Goal: Information Seeking & Learning: Learn about a topic

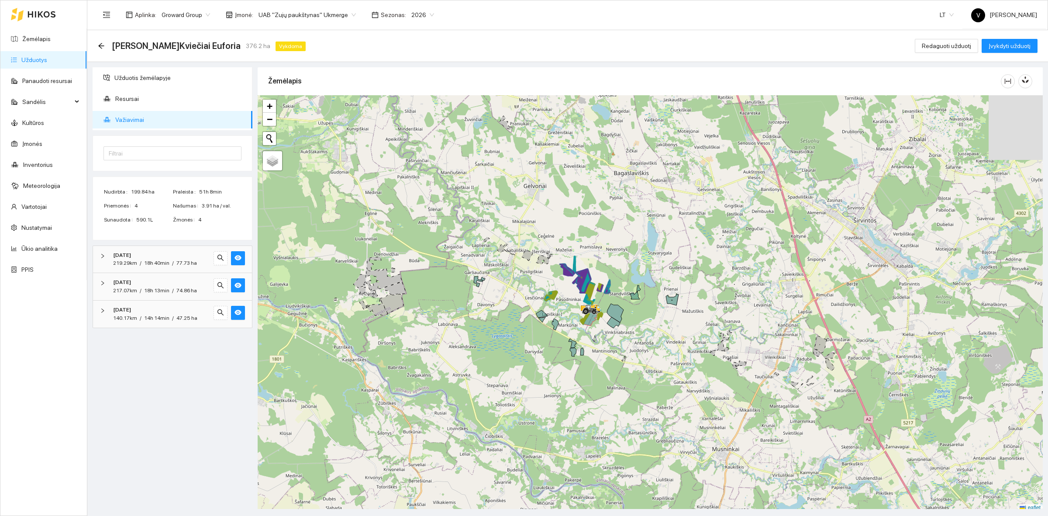
scroll to position [3, 0]
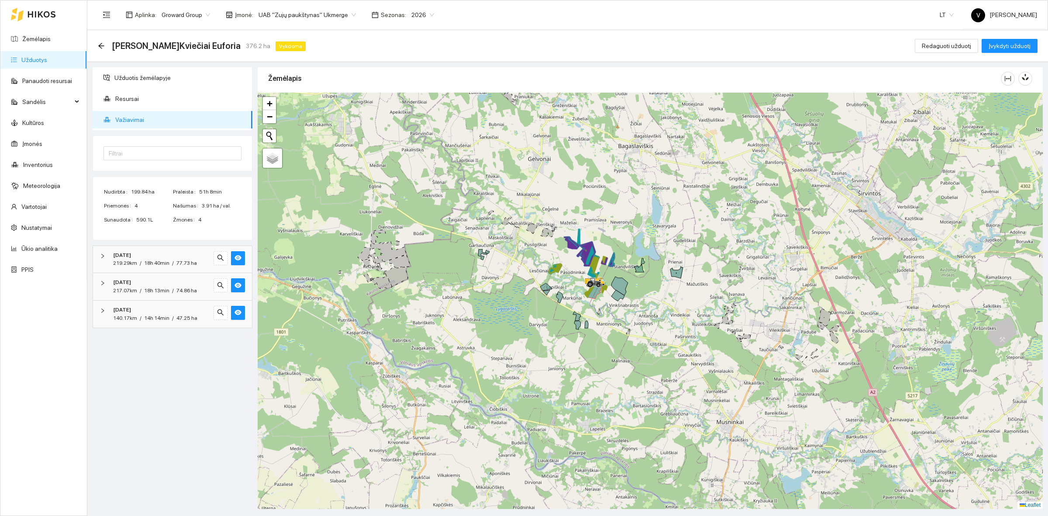
drag, startPoint x: 573, startPoint y: 360, endPoint x: 579, endPoint y: 337, distance: 23.8
click at [579, 337] on div at bounding box center [650, 301] width 785 height 416
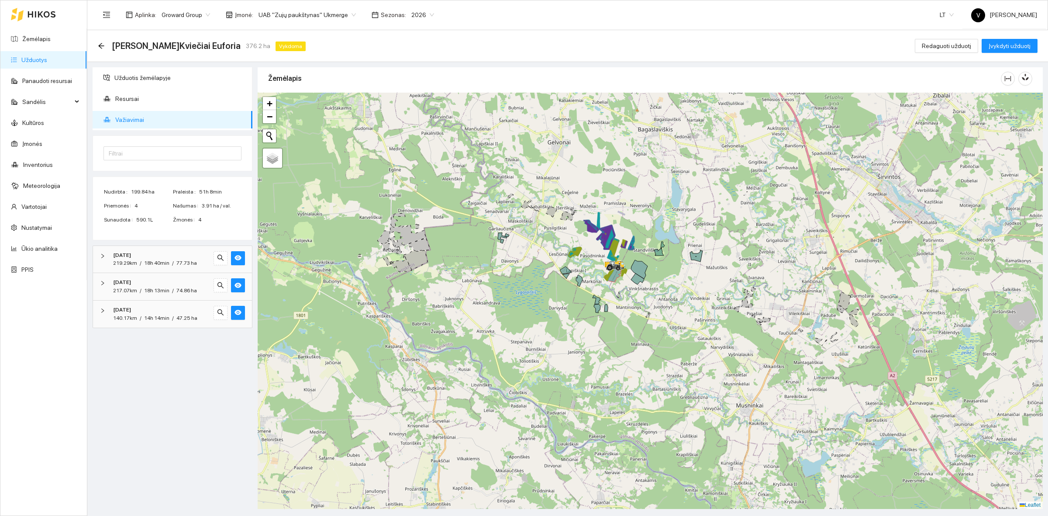
drag, startPoint x: 583, startPoint y: 277, endPoint x: 606, endPoint y: 265, distance: 25.8
click at [606, 265] on div at bounding box center [650, 301] width 785 height 416
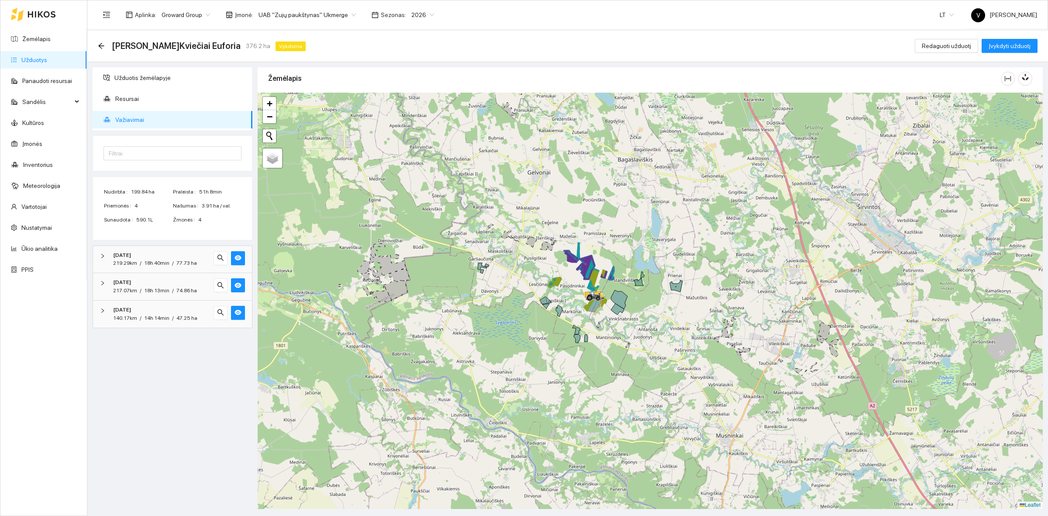
click at [590, 295] on icon at bounding box center [594, 296] width 16 height 10
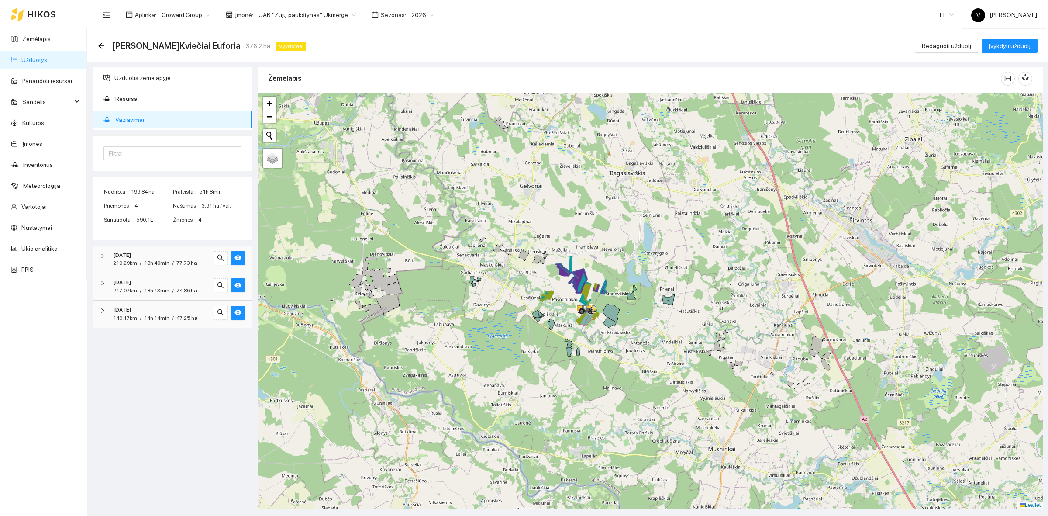
drag, startPoint x: 603, startPoint y: 276, endPoint x: 595, endPoint y: 289, distance: 15.9
click at [595, 289] on icon at bounding box center [597, 287] width 4 height 7
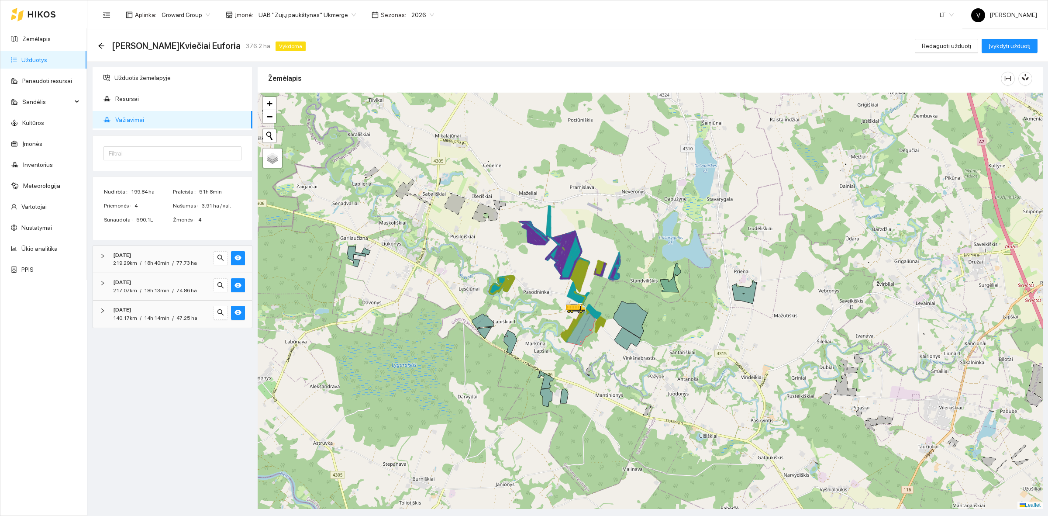
drag, startPoint x: 302, startPoint y: 27, endPoint x: 304, endPoint y: 21, distance: 6.7
click at [303, 26] on div "Aplinka : Groward Group Įmonė : UAB "Zujų paukštynas" Ukmerge Sezonas : 2026 LT…" at bounding box center [567, 14] width 939 height 28
click at [304, 21] on span "UAB "Zujų paukštynas" Ukmerge" at bounding box center [306, 14] width 97 height 13
click at [322, 72] on div "ŽŪB "VG Ausieniškės" Jonava" at bounding box center [302, 74] width 95 height 10
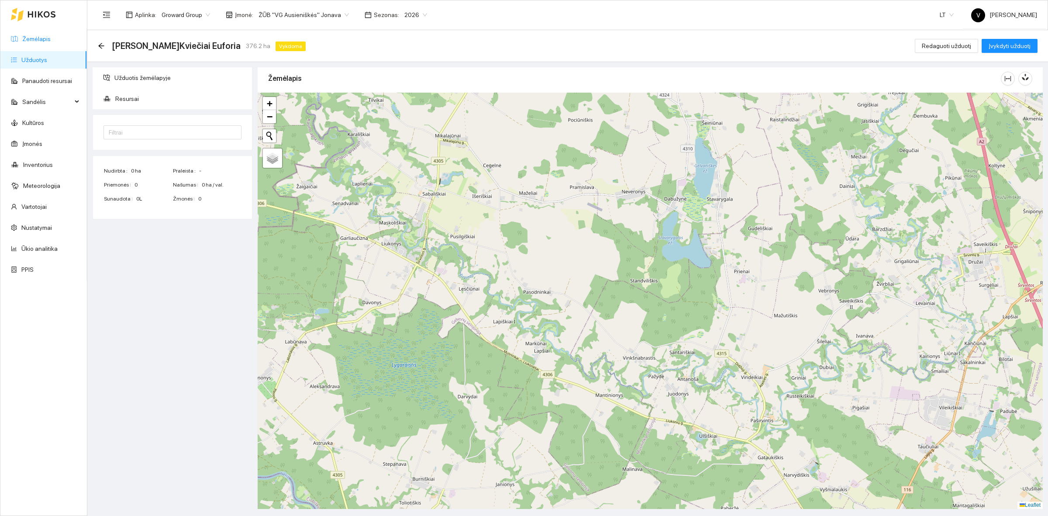
click at [41, 42] on link "Žemėlapis" at bounding box center [36, 38] width 28 height 7
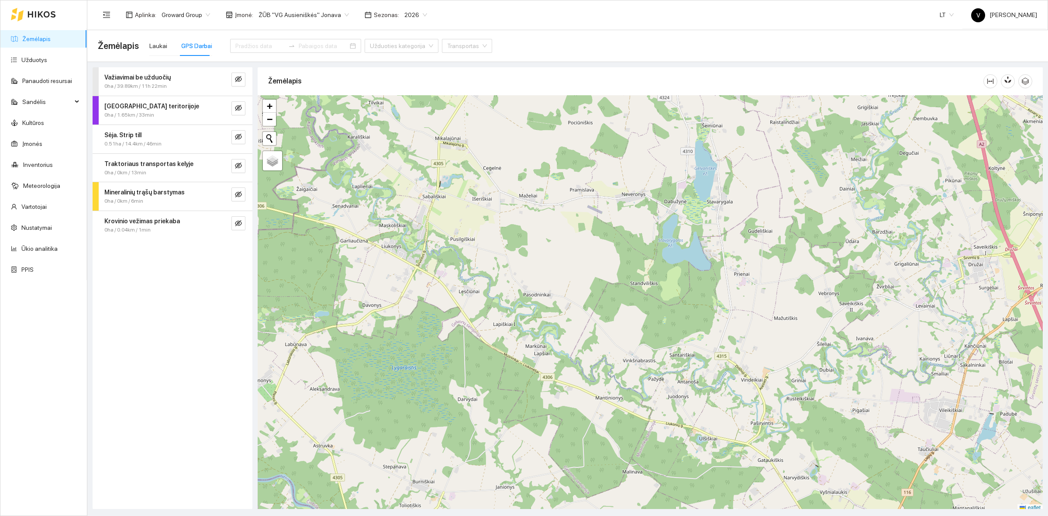
click at [162, 134] on div "Sėja. Strip till" at bounding box center [157, 135] width 107 height 10
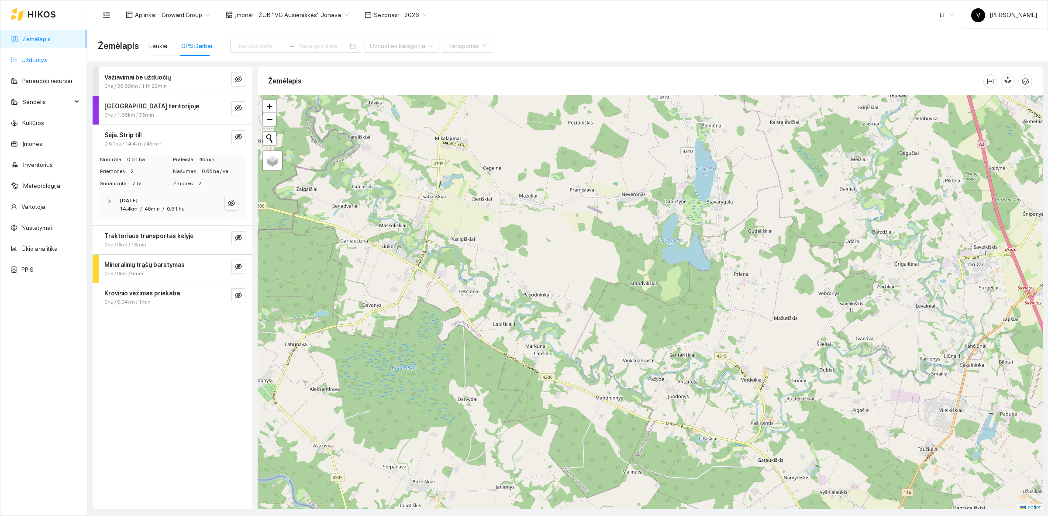
click at [36, 58] on link "Užduotys" at bounding box center [34, 59] width 26 height 7
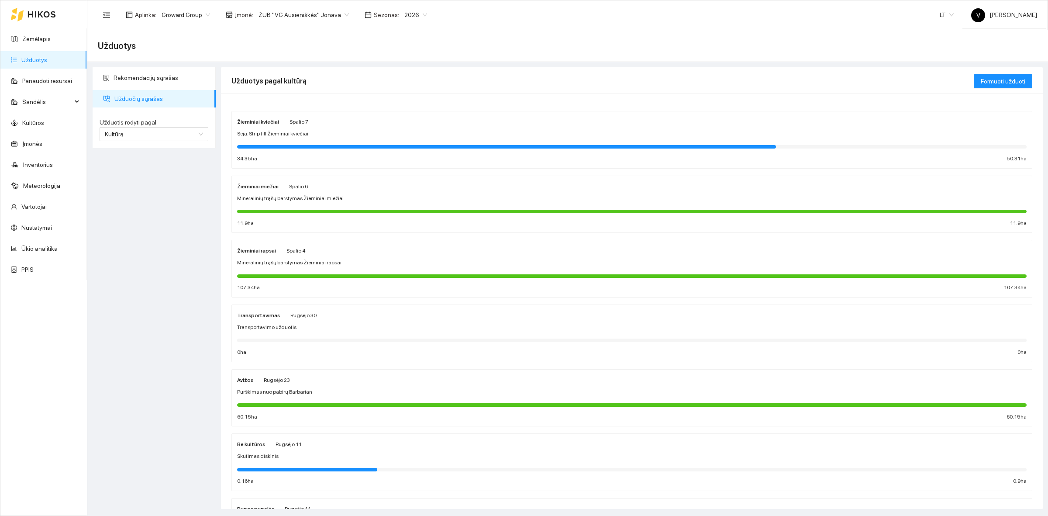
click at [251, 124] on strong "Žieminiai kviečiai" at bounding box center [258, 122] width 42 height 6
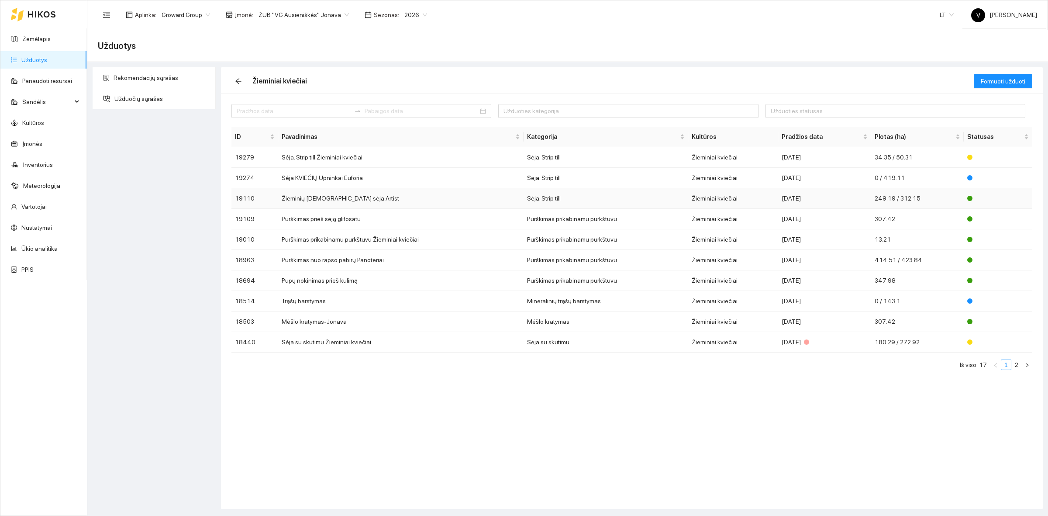
click at [293, 204] on td "Žieminių [DEMOGRAPHIC_DATA] sėja Artist" at bounding box center [400, 198] width 245 height 21
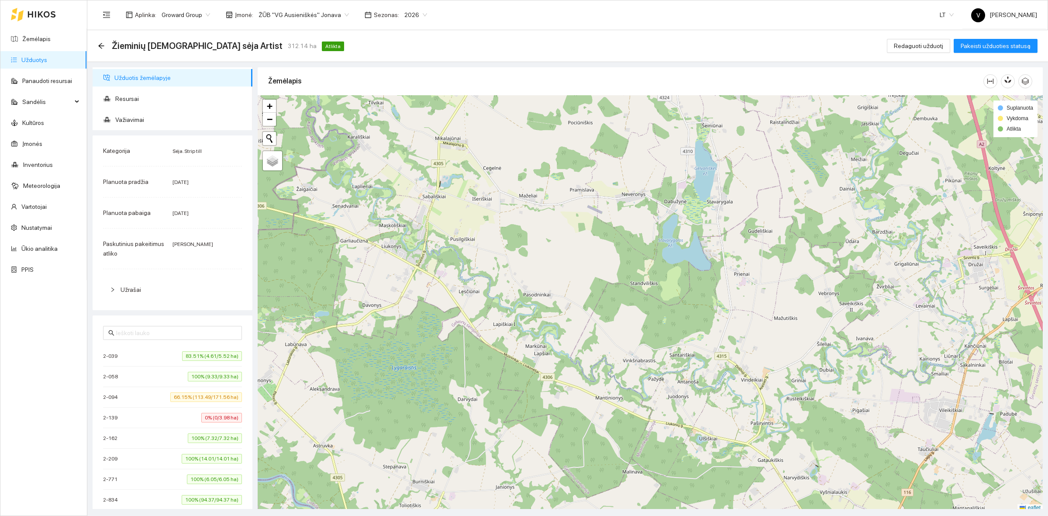
scroll to position [3, 0]
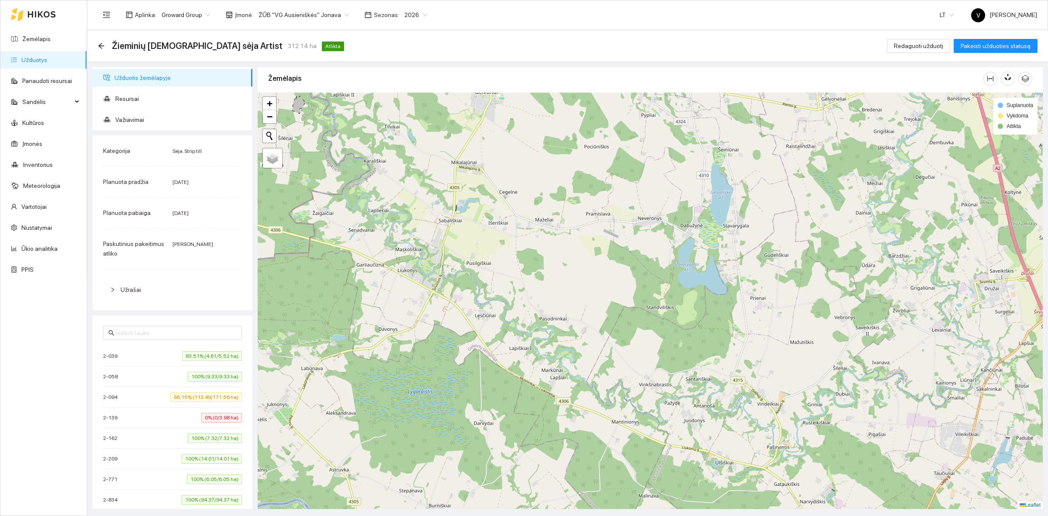
drag, startPoint x: 540, startPoint y: 221, endPoint x: 544, endPoint y: 226, distance: 6.5
click at [544, 226] on div at bounding box center [650, 301] width 785 height 416
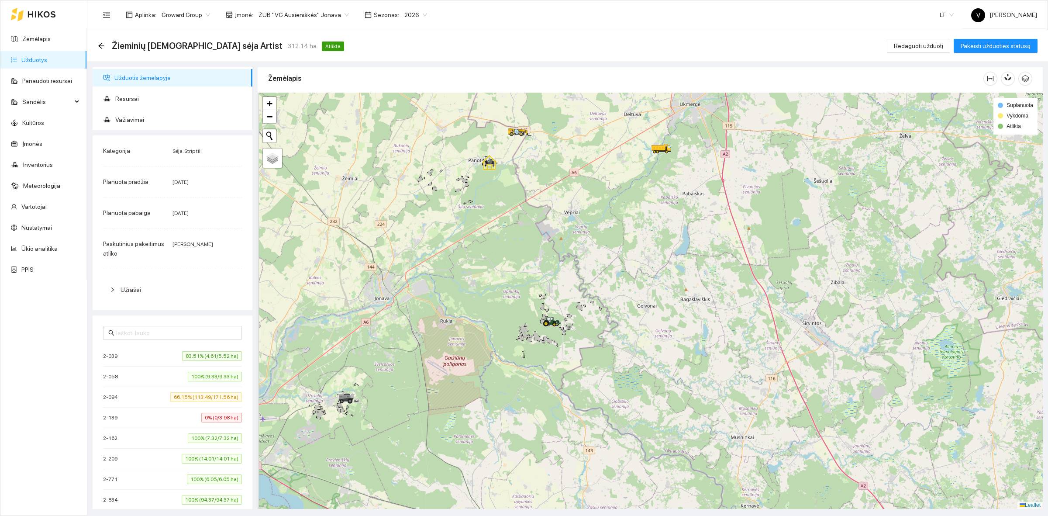
drag, startPoint x: 419, startPoint y: 227, endPoint x: 546, endPoint y: 306, distance: 149.2
click at [559, 362] on div at bounding box center [650, 301] width 785 height 416
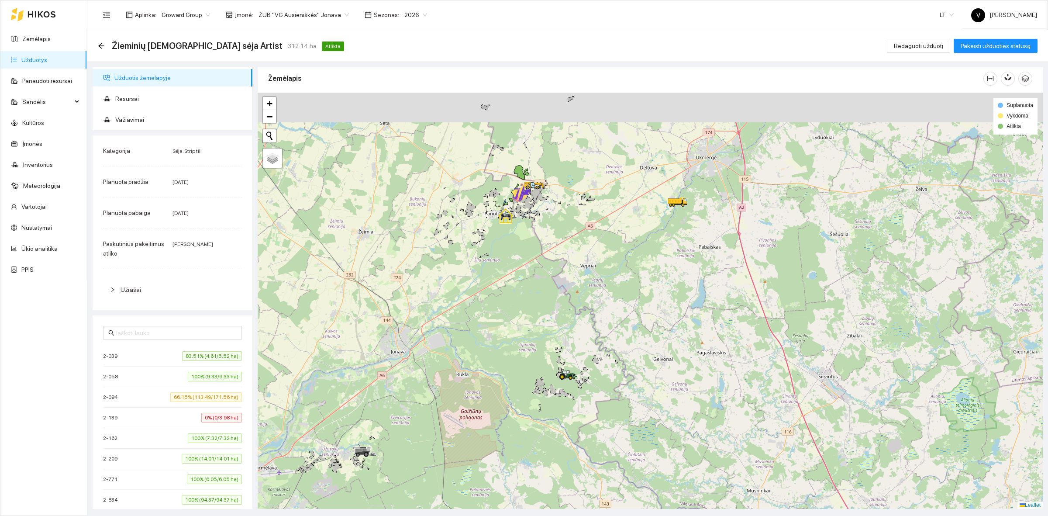
drag, startPoint x: 509, startPoint y: 166, endPoint x: 518, endPoint y: 218, distance: 52.7
click at [518, 211] on icon at bounding box center [514, 205] width 8 height 13
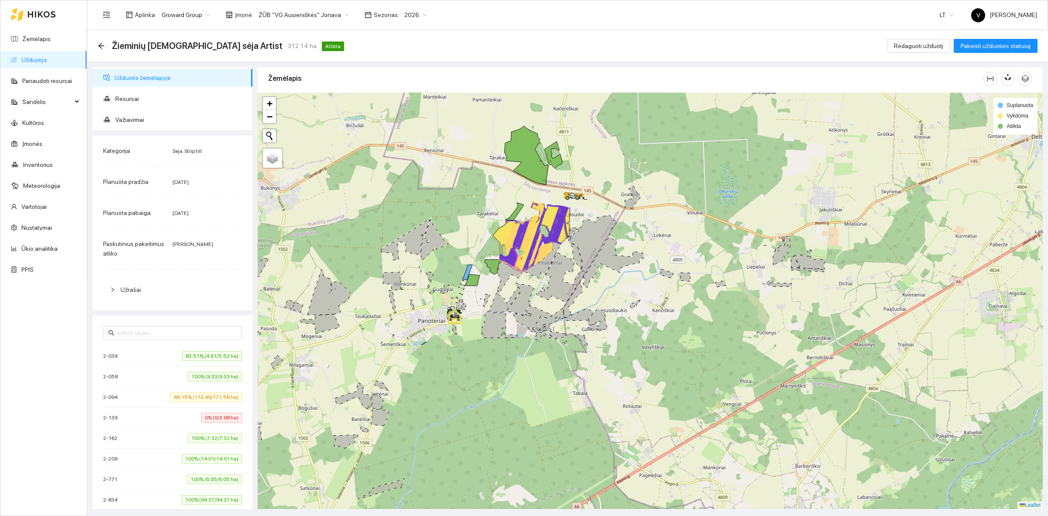
drag, startPoint x: 522, startPoint y: 205, endPoint x: 525, endPoint y: 230, distance: 24.6
click at [525, 230] on div at bounding box center [650, 301] width 785 height 416
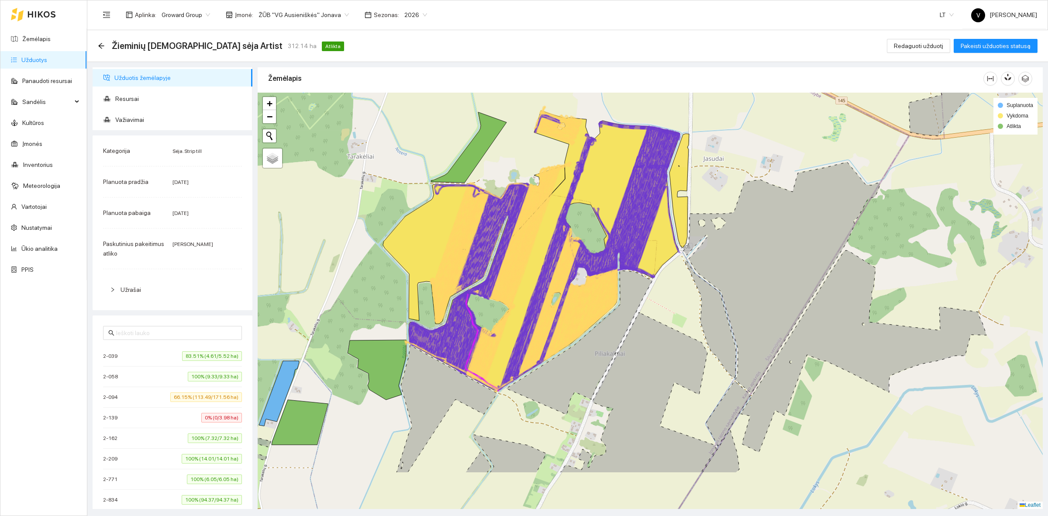
drag, startPoint x: 529, startPoint y: 306, endPoint x: 492, endPoint y: 227, distance: 86.9
click at [492, 227] on icon at bounding box center [479, 240] width 90 height 114
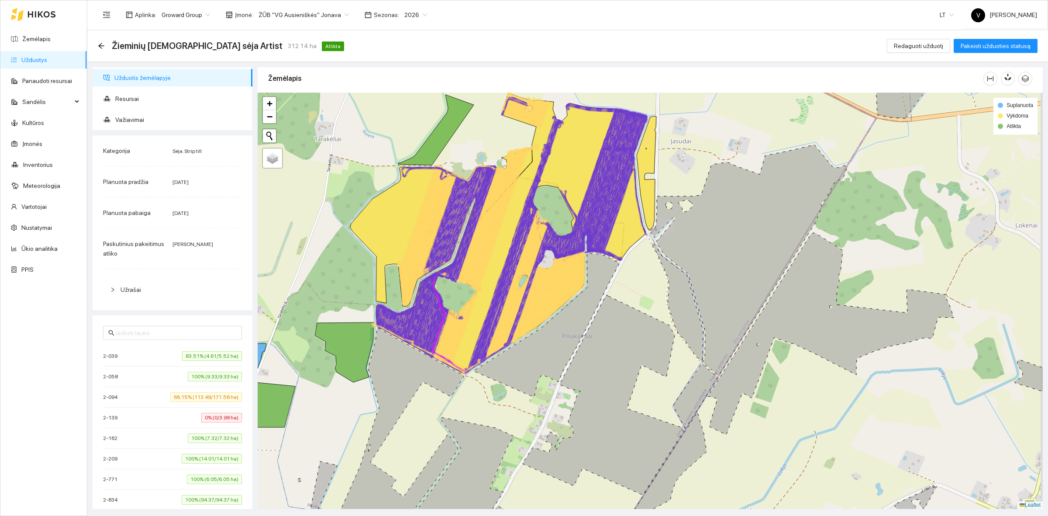
drag, startPoint x: 594, startPoint y: 267, endPoint x: 563, endPoint y: 250, distance: 35.0
click at [563, 250] on icon at bounding box center [528, 283] width 95 height 157
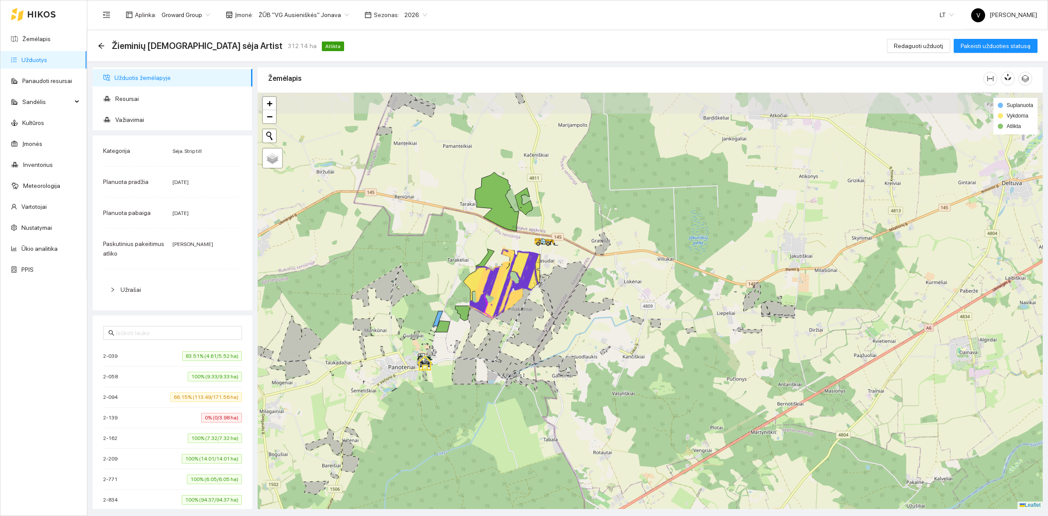
drag, startPoint x: 611, startPoint y: 230, endPoint x: 599, endPoint y: 252, distance: 25.6
click at [599, 252] on icon at bounding box center [602, 243] width 15 height 22
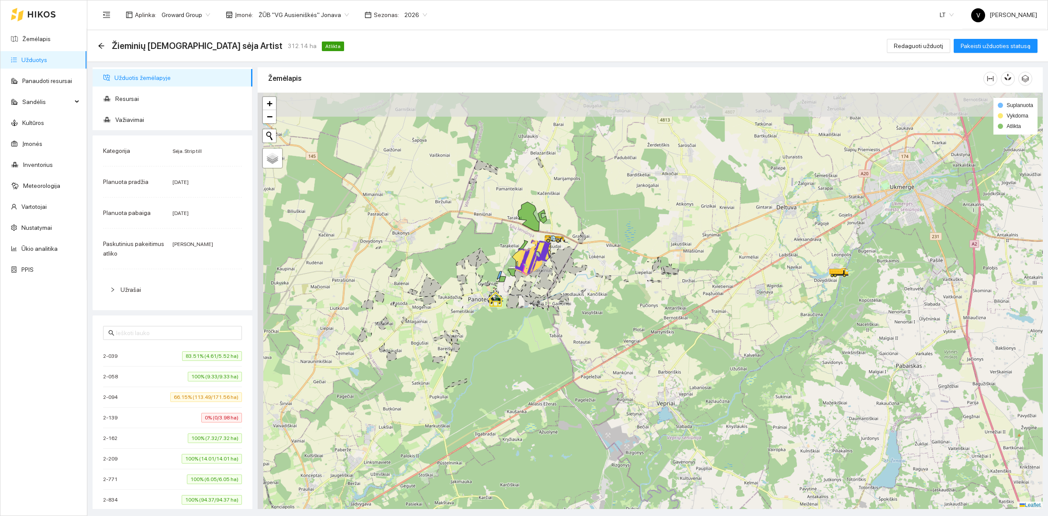
drag, startPoint x: 544, startPoint y: 248, endPoint x: 596, endPoint y: 280, distance: 61.9
click at [596, 280] on div at bounding box center [650, 301] width 785 height 416
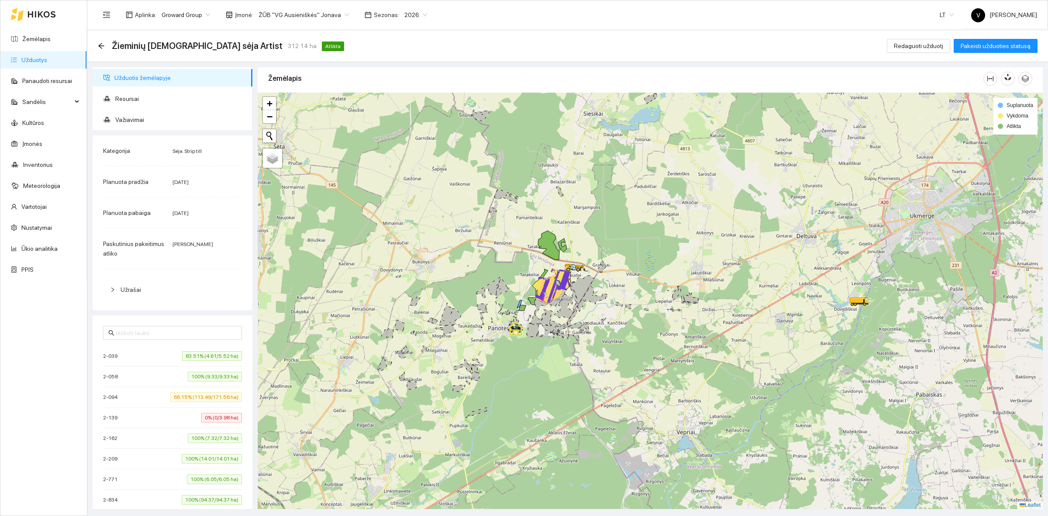
drag, startPoint x: 576, startPoint y: 284, endPoint x: 603, endPoint y: 321, distance: 45.7
click at [603, 321] on div at bounding box center [650, 301] width 785 height 416
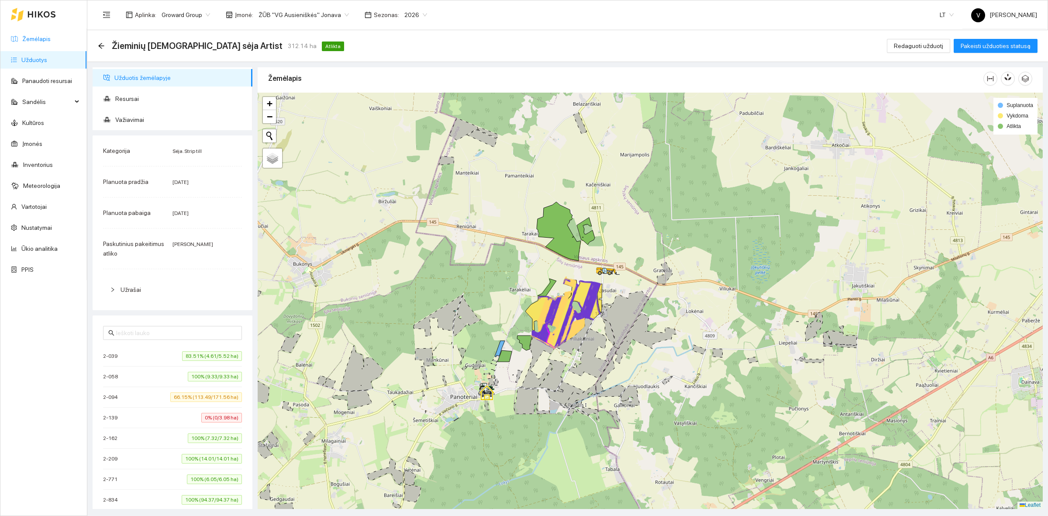
click at [36, 38] on link "Žemėlapis" at bounding box center [36, 38] width 28 height 7
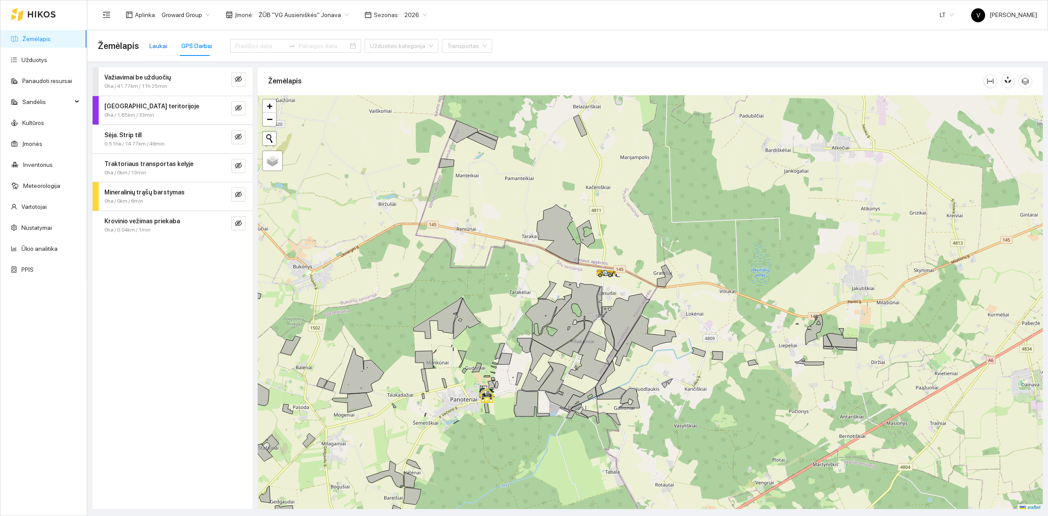
click at [153, 47] on div "Laukai" at bounding box center [158, 46] width 18 height 10
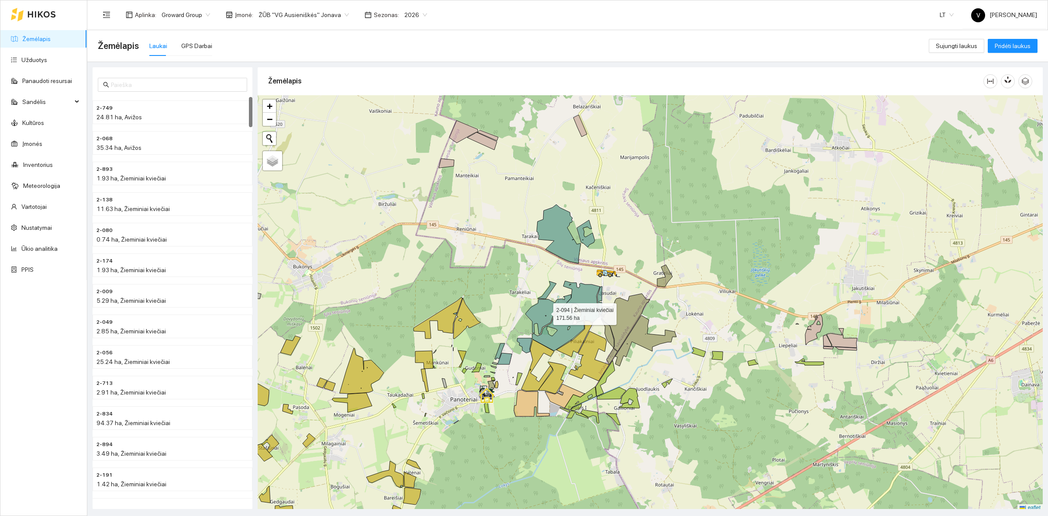
click at [584, 305] on icon at bounding box center [563, 316] width 74 height 70
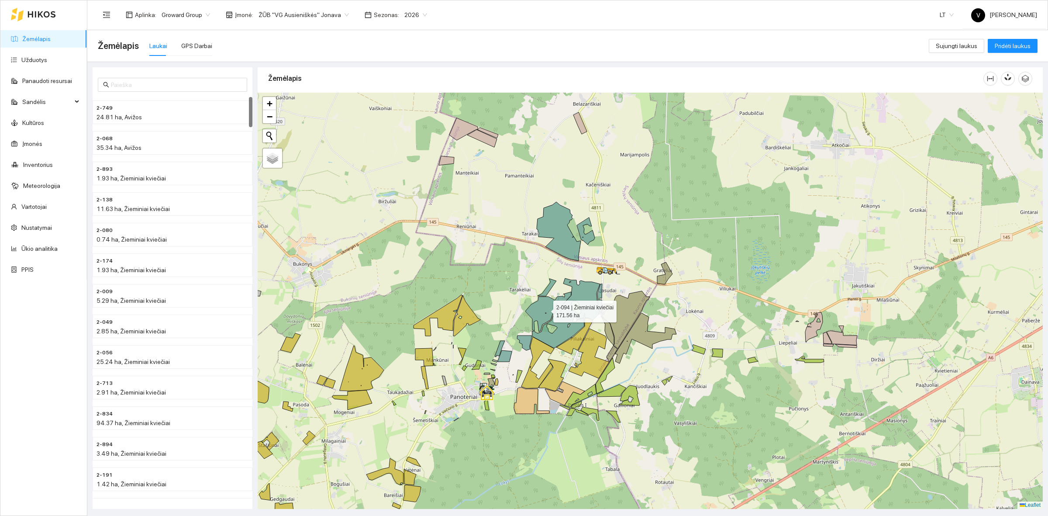
scroll to position [672, 0]
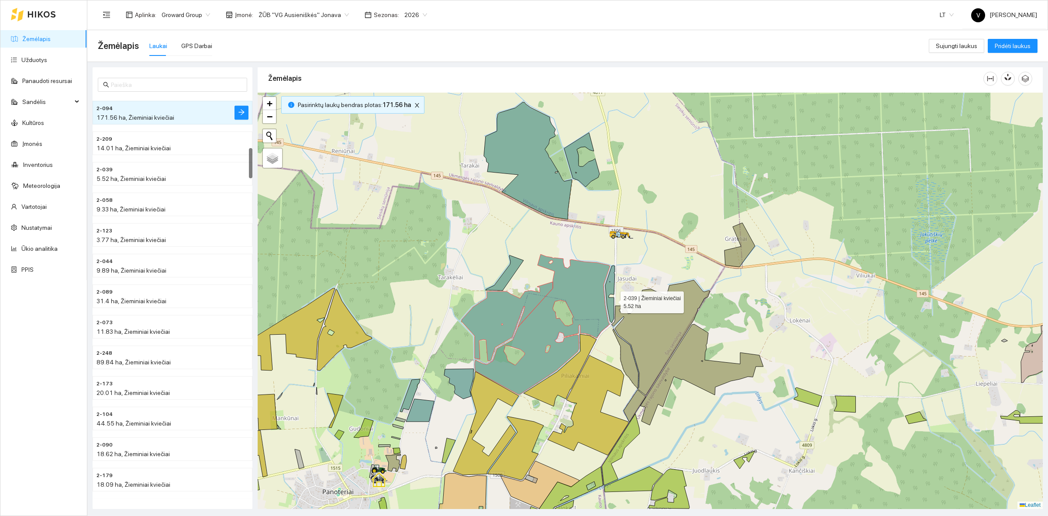
click at [613, 300] on icon at bounding box center [610, 293] width 10 height 57
click at [455, 379] on icon at bounding box center [458, 384] width 29 height 30
click at [416, 413] on icon at bounding box center [420, 410] width 28 height 23
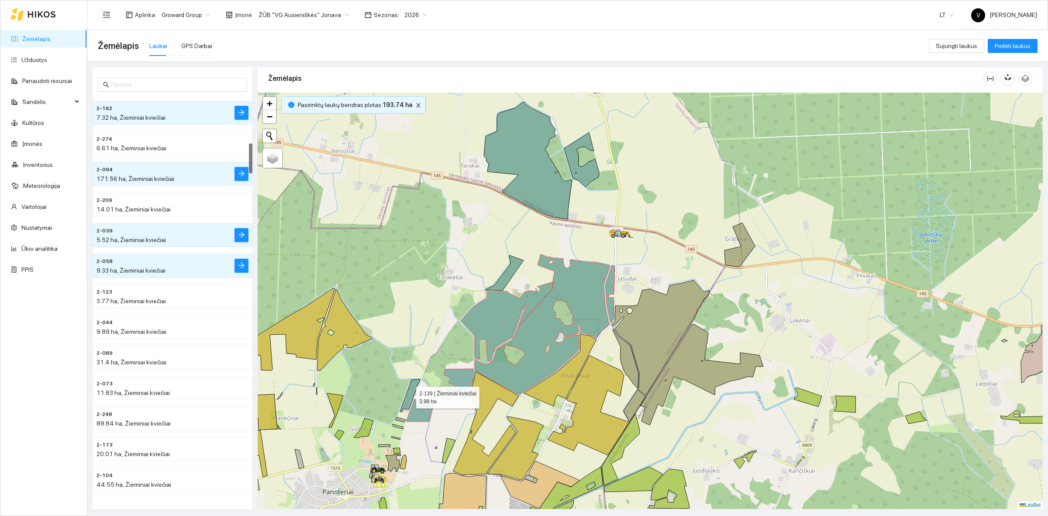
click at [409, 394] on icon at bounding box center [410, 395] width 20 height 33
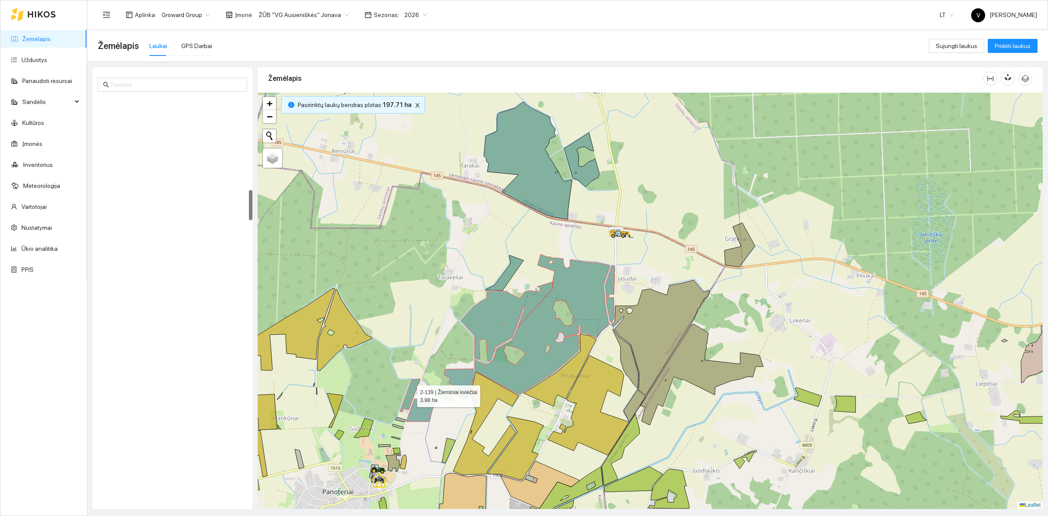
scroll to position [1222, 0]
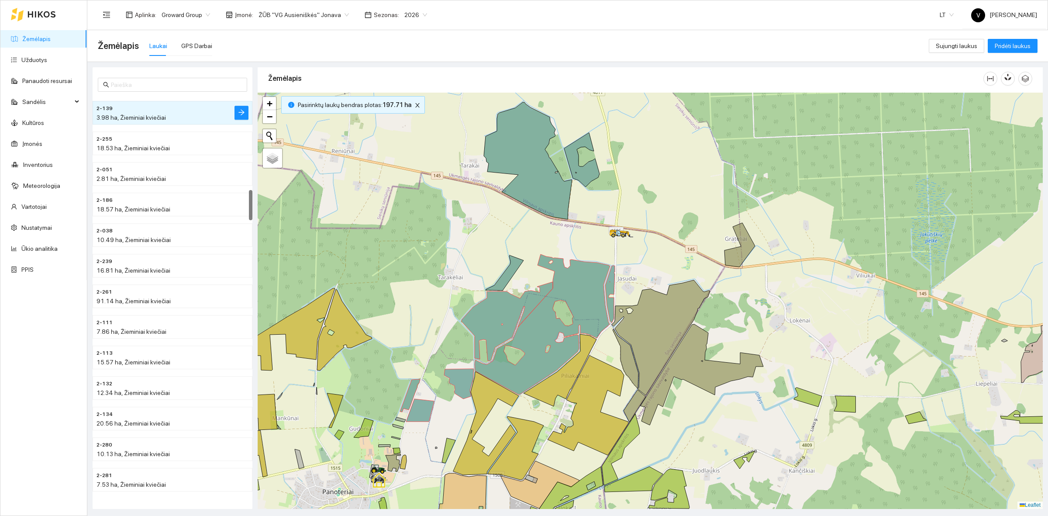
click at [500, 276] on div at bounding box center [650, 301] width 785 height 416
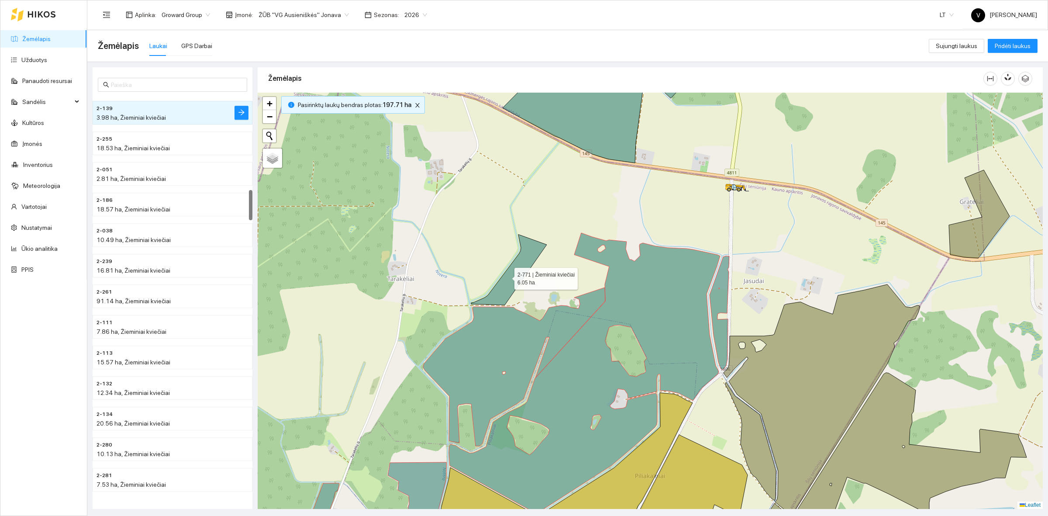
click at [510, 276] on icon at bounding box center [509, 269] width 76 height 70
click at [612, 119] on icon at bounding box center [559, 107] width 170 height 112
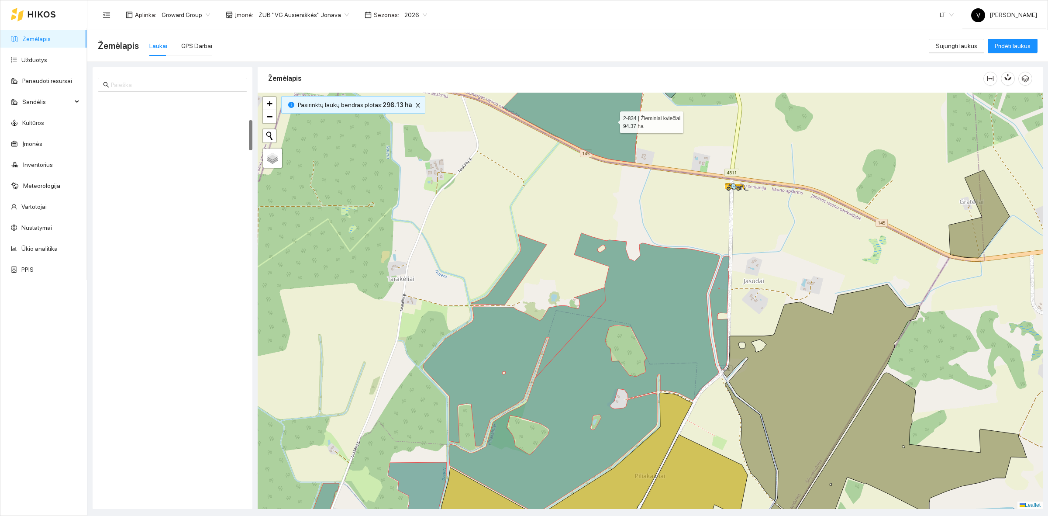
scroll to position [306, 0]
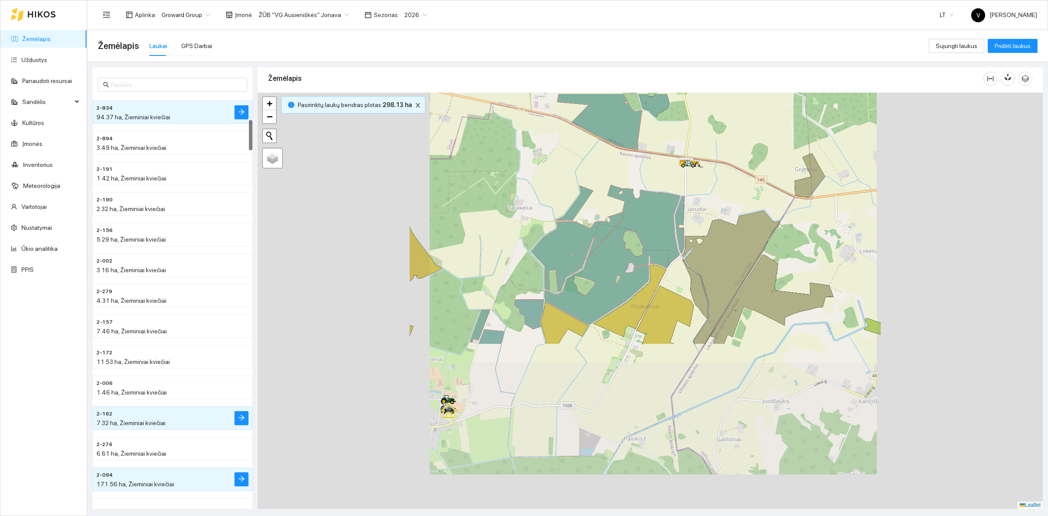
drag, startPoint x: 682, startPoint y: 133, endPoint x: 658, endPoint y: 148, distance: 29.2
click at [664, 162] on div at bounding box center [650, 301] width 785 height 416
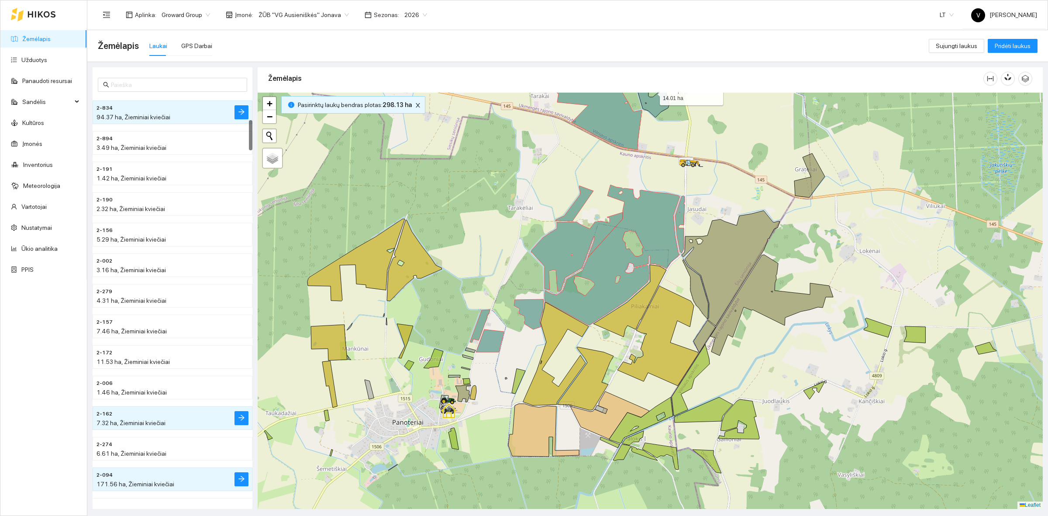
click at [656, 109] on icon at bounding box center [651, 90] width 35 height 54
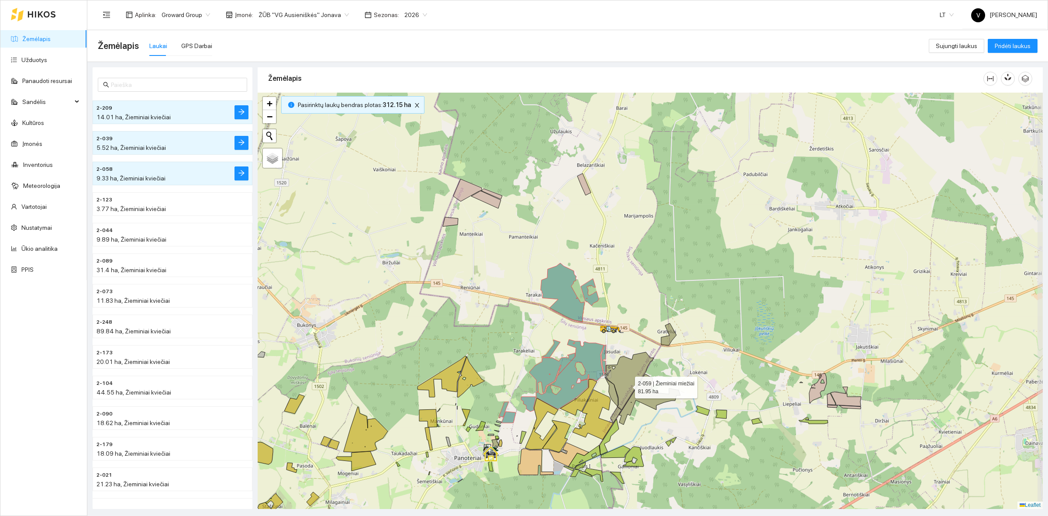
drag, startPoint x: 687, startPoint y: 293, endPoint x: 627, endPoint y: 385, distance: 109.8
click at [627, 385] on icon at bounding box center [629, 381] width 49 height 58
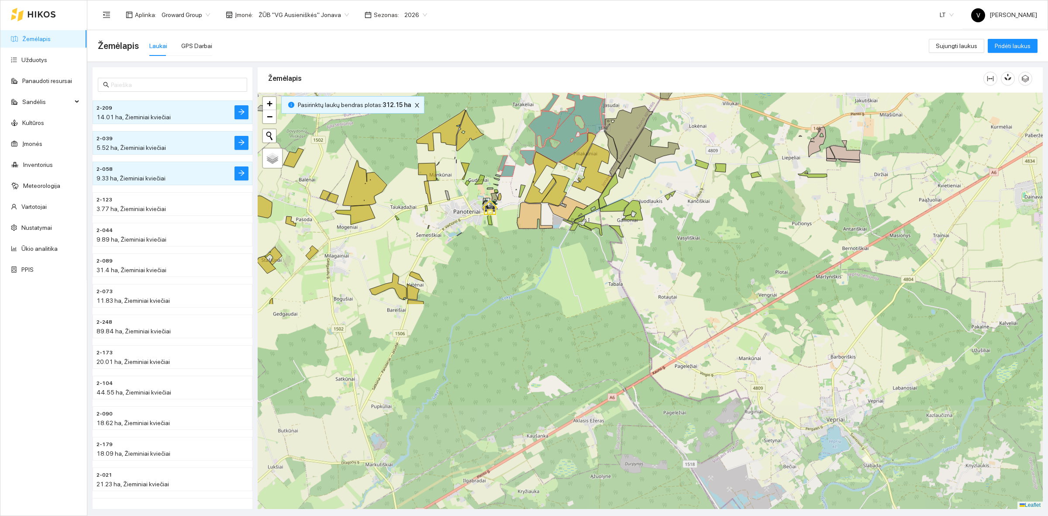
drag, startPoint x: 661, startPoint y: 401, endPoint x: 661, endPoint y: 129, distance: 272.0
click at [661, 129] on icon at bounding box center [648, 152] width 61 height 51
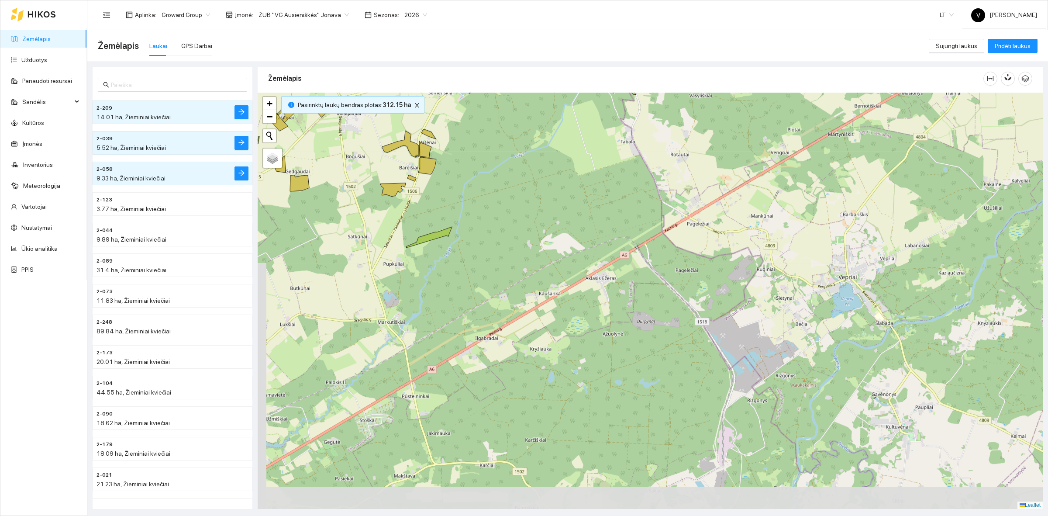
drag, startPoint x: 634, startPoint y: 295, endPoint x: 647, endPoint y: 177, distance: 119.0
click at [647, 177] on div at bounding box center [650, 301] width 785 height 416
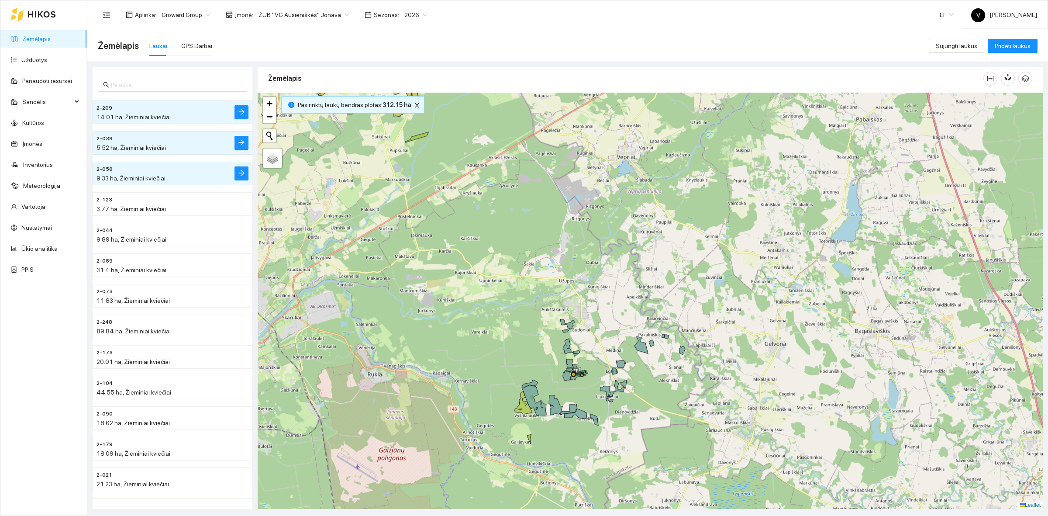
drag, startPoint x: 844, startPoint y: 354, endPoint x: 699, endPoint y: 247, distance: 179.5
click at [699, 247] on div at bounding box center [650, 301] width 785 height 416
click at [414, 108] on icon "close" at bounding box center [417, 105] width 6 height 6
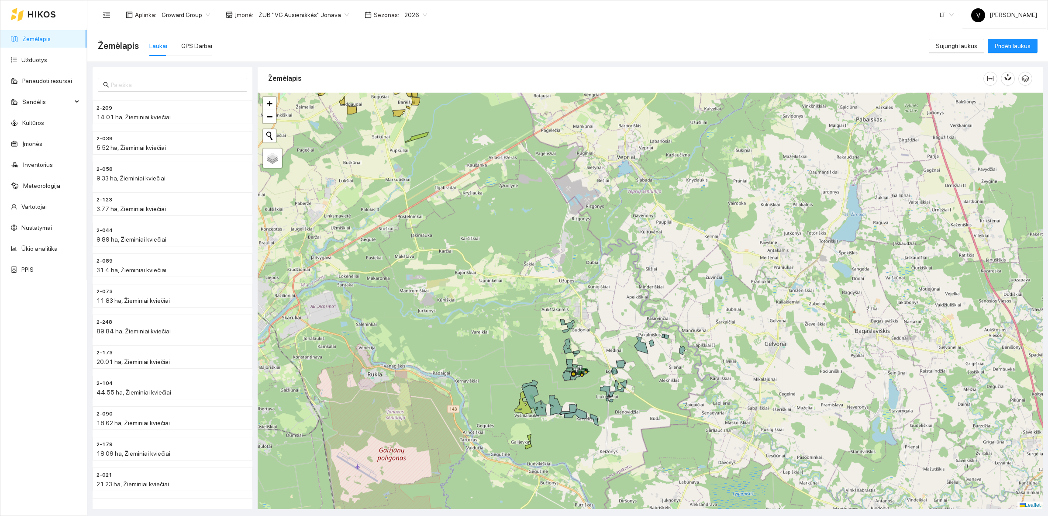
click at [851, 241] on div at bounding box center [650, 301] width 785 height 416
click at [285, 14] on span "ŽŪB "VG Ausieniškės" Jonava" at bounding box center [303, 14] width 90 height 13
click at [326, 46] on div "UAB "Zujų paukštynas" Ukmerge" at bounding box center [300, 46] width 90 height 10
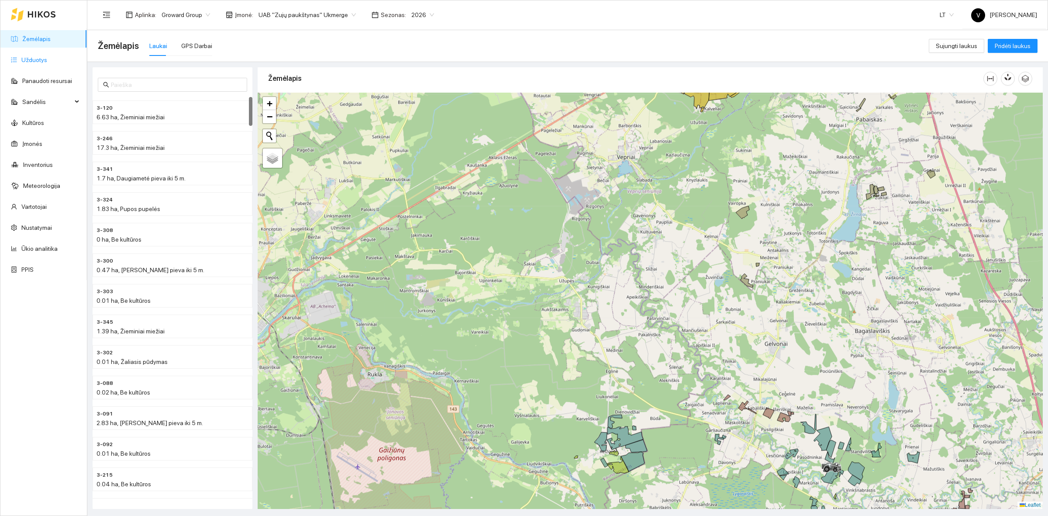
click at [32, 57] on link "Užduotys" at bounding box center [34, 59] width 26 height 7
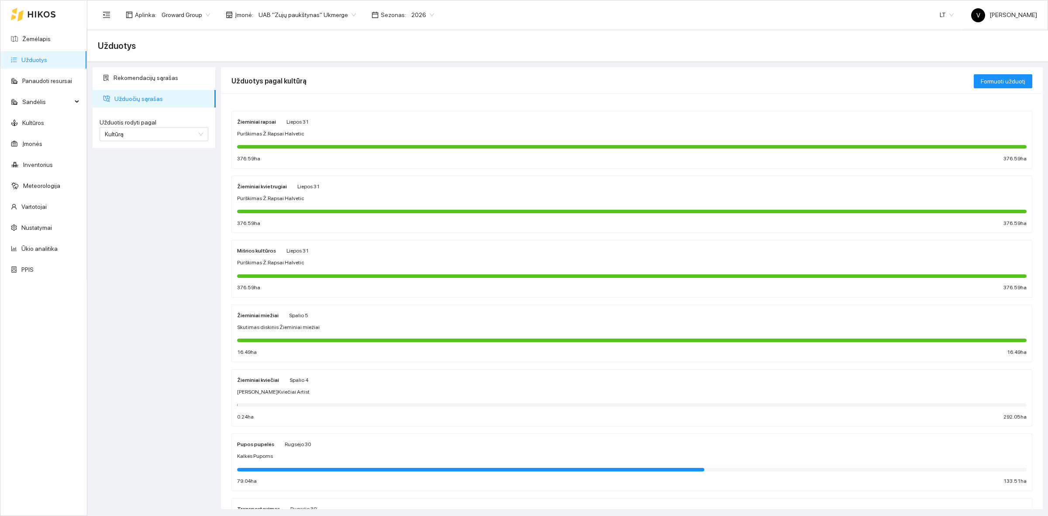
click at [255, 133] on span "Purškimas Ž.Rapsai Halvetic" at bounding box center [270, 134] width 67 height 8
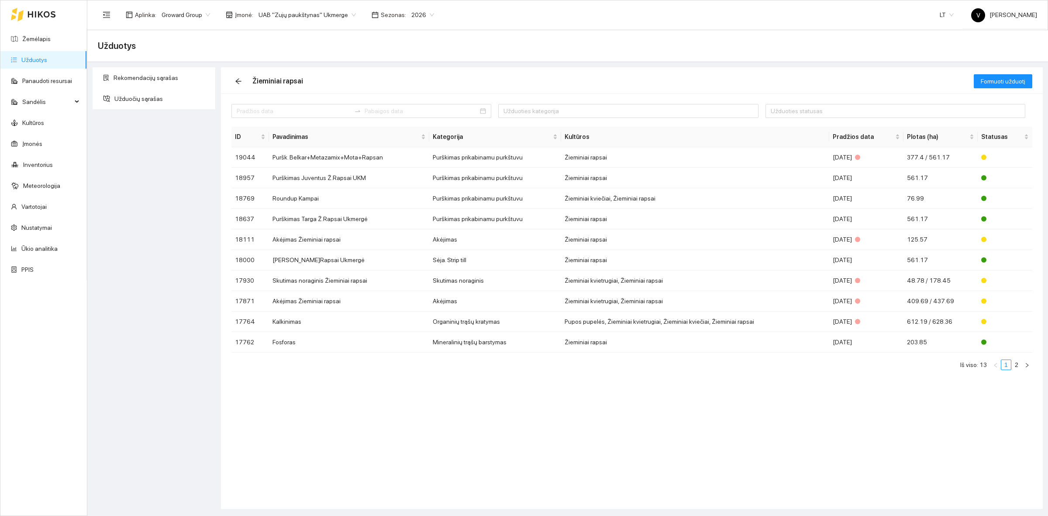
click at [303, 18] on span "UAB "Zujų paukštynas" Ukmerge" at bounding box center [306, 14] width 97 height 13
click at [317, 45] on div "UAB "Zujų paukštynas" Ukmerge" at bounding box center [302, 46] width 95 height 10
click at [46, 58] on link "Užduotys" at bounding box center [34, 59] width 26 height 7
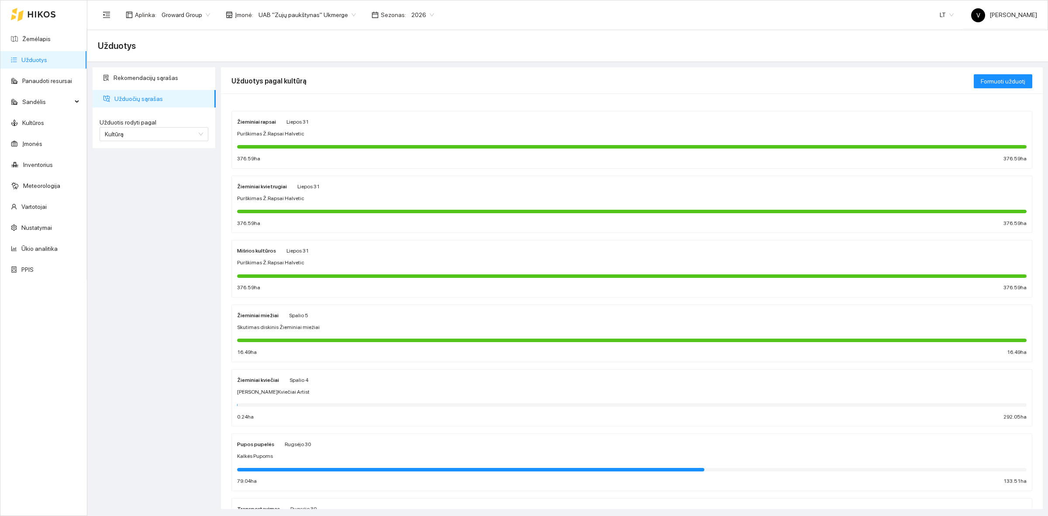
click at [267, 389] on span "[PERSON_NAME]Kviečiai Artist" at bounding box center [273, 392] width 72 height 8
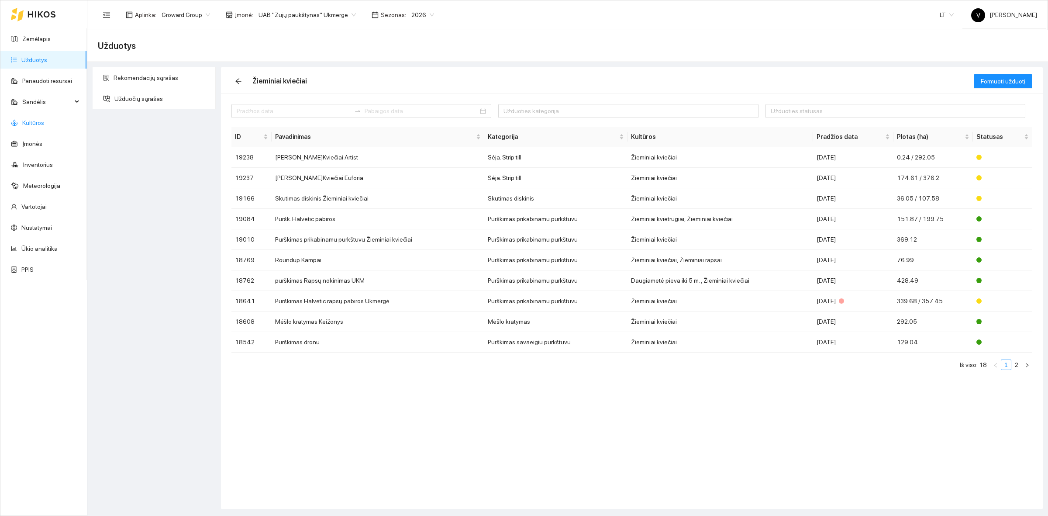
click at [44, 119] on link "Kultūros" at bounding box center [33, 122] width 22 height 7
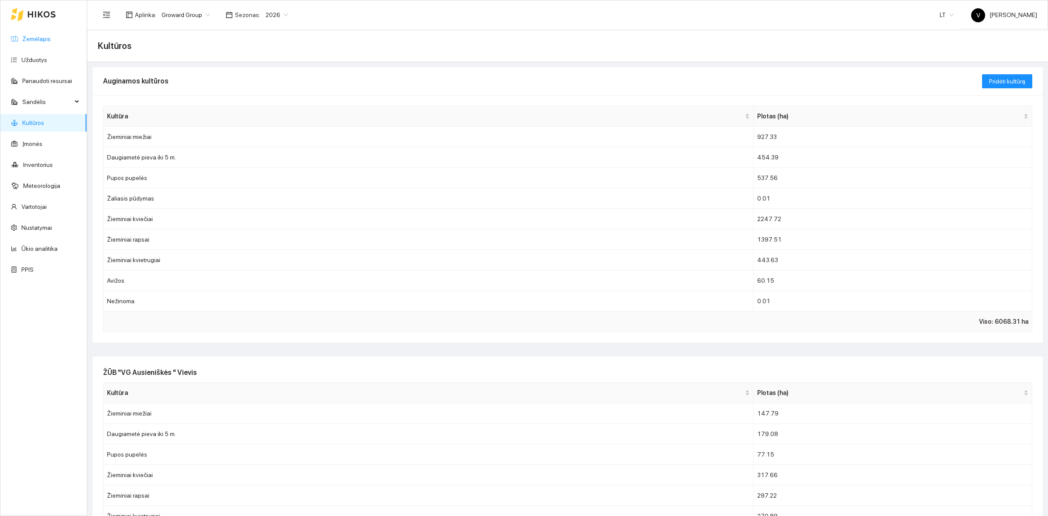
drag, startPoint x: 27, startPoint y: 32, endPoint x: 62, endPoint y: 31, distance: 35.8
click at [27, 35] on link "Žemėlapis" at bounding box center [36, 38] width 28 height 7
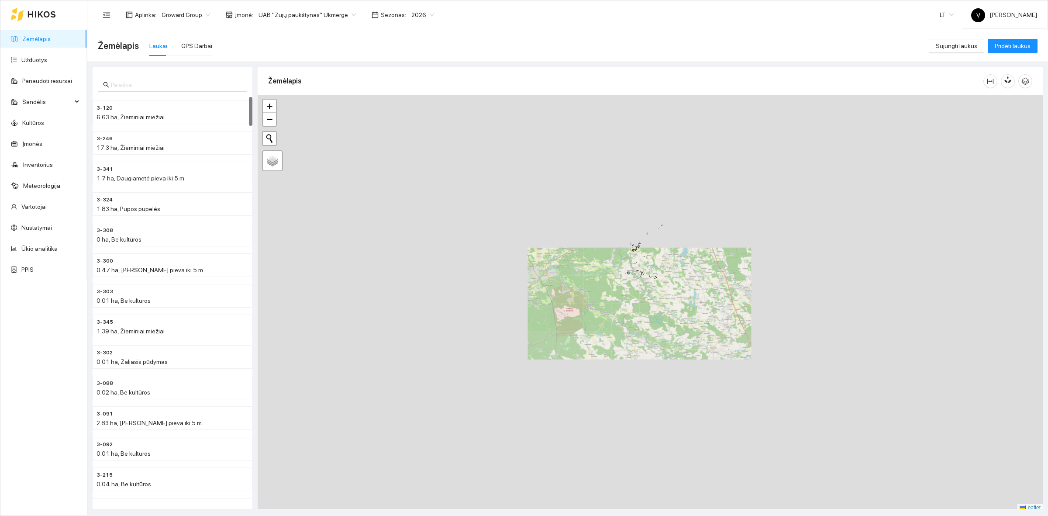
scroll to position [3, 0]
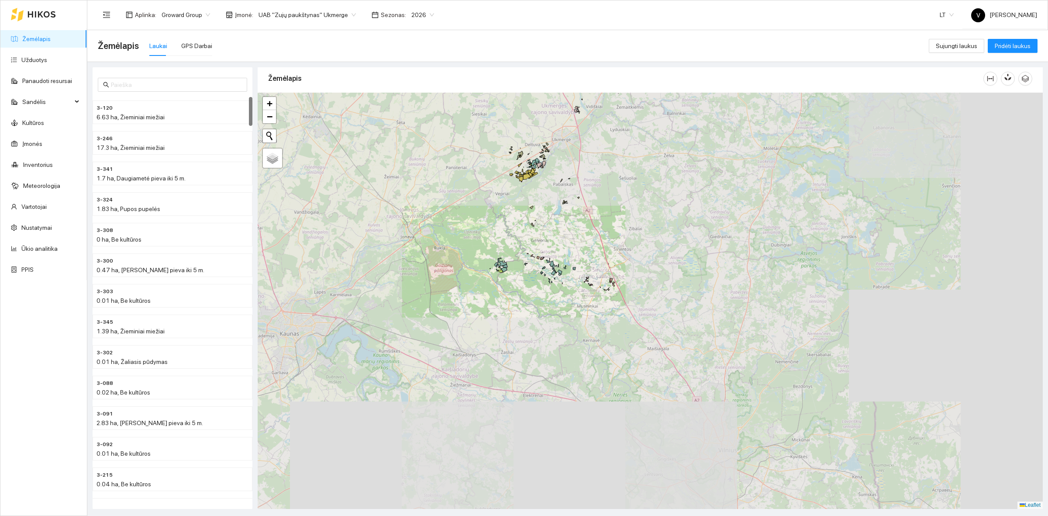
drag, startPoint x: 747, startPoint y: 331, endPoint x: 726, endPoint y: 324, distance: 22.2
click at [726, 324] on div "+ − Nieko nerasta. Bandykite dar kartą. Žemėlapis Palydovas Leaflet" at bounding box center [650, 301] width 785 height 416
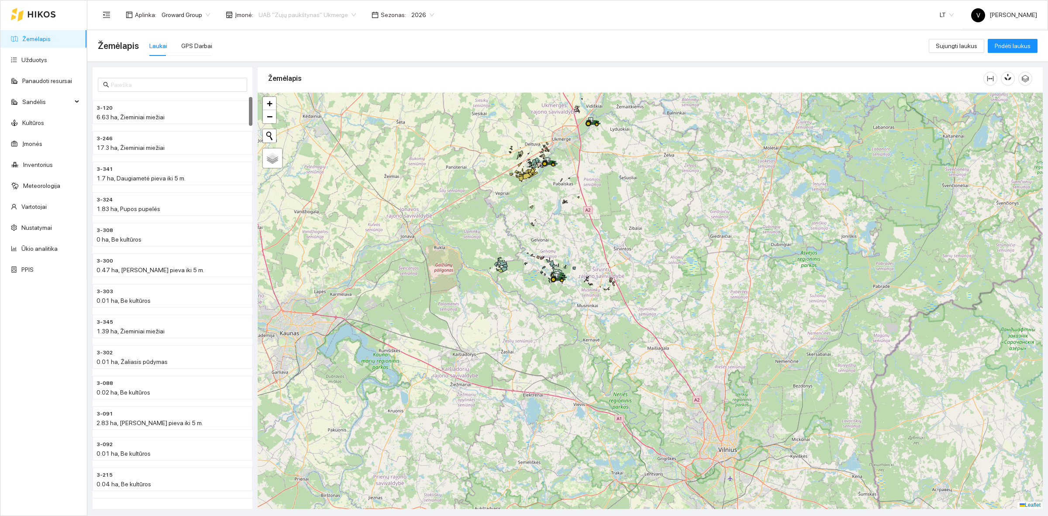
click at [313, 17] on span "UAB "Zujų paukštynas" Ukmerge" at bounding box center [306, 14] width 97 height 13
click at [300, 64] on div "ŽŪB "VG Ausieniškės " Vievis" at bounding box center [302, 60] width 95 height 10
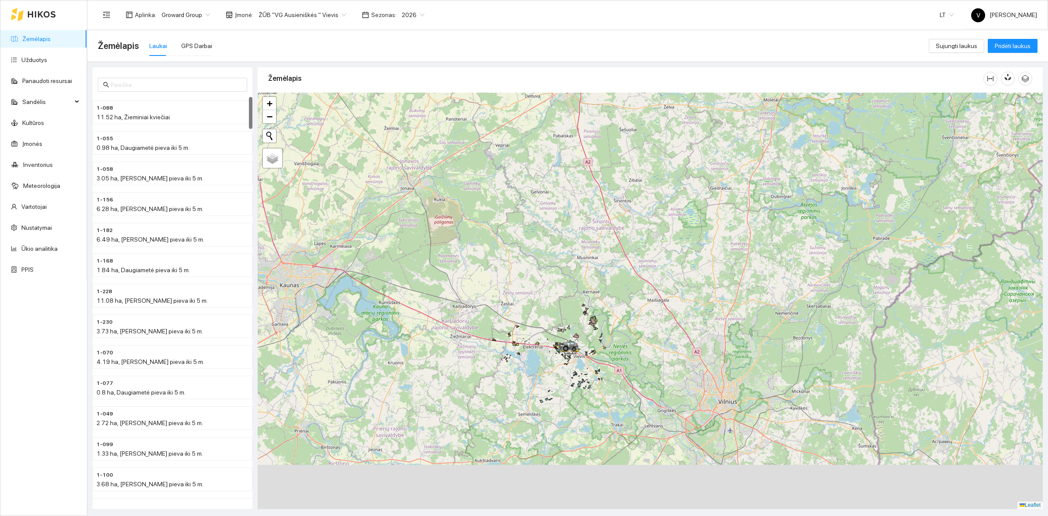
drag, startPoint x: 597, startPoint y: 369, endPoint x: 630, endPoint y: 293, distance: 83.1
click at [665, 306] on div at bounding box center [650, 301] width 785 height 416
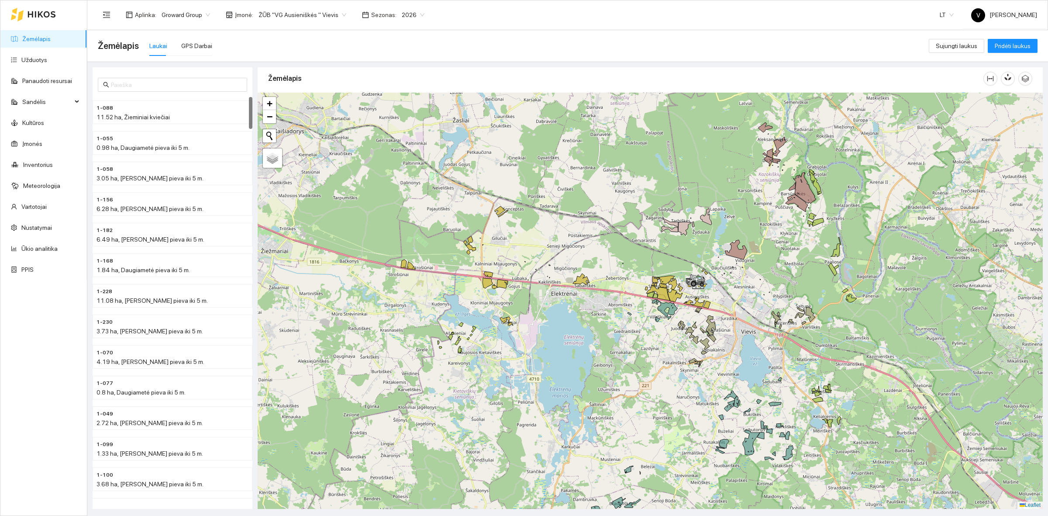
drag, startPoint x: 780, startPoint y: 339, endPoint x: 746, endPoint y: 337, distance: 34.1
click at [747, 337] on div at bounding box center [650, 301] width 785 height 416
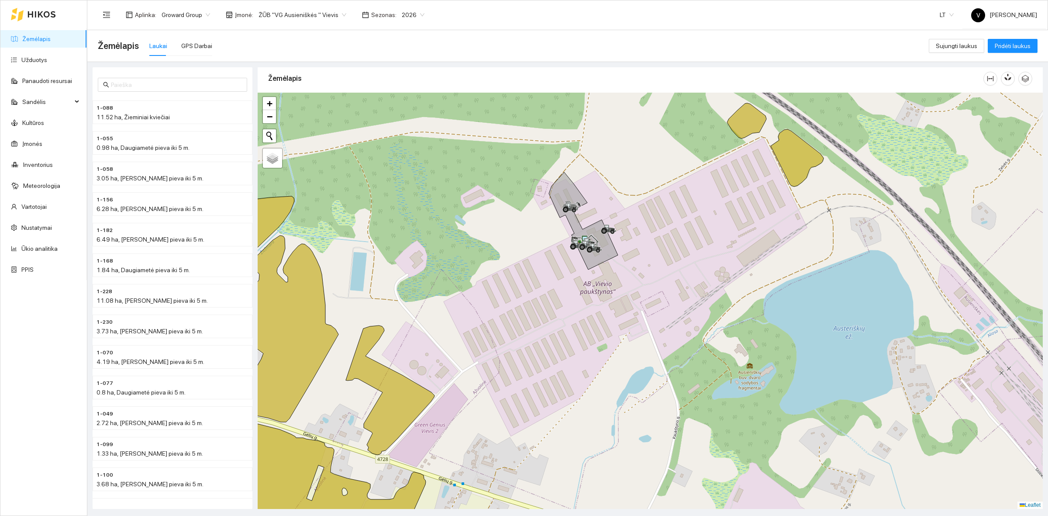
drag, startPoint x: 599, startPoint y: 241, endPoint x: 636, endPoint y: 258, distance: 41.2
click at [636, 258] on div at bounding box center [650, 301] width 785 height 416
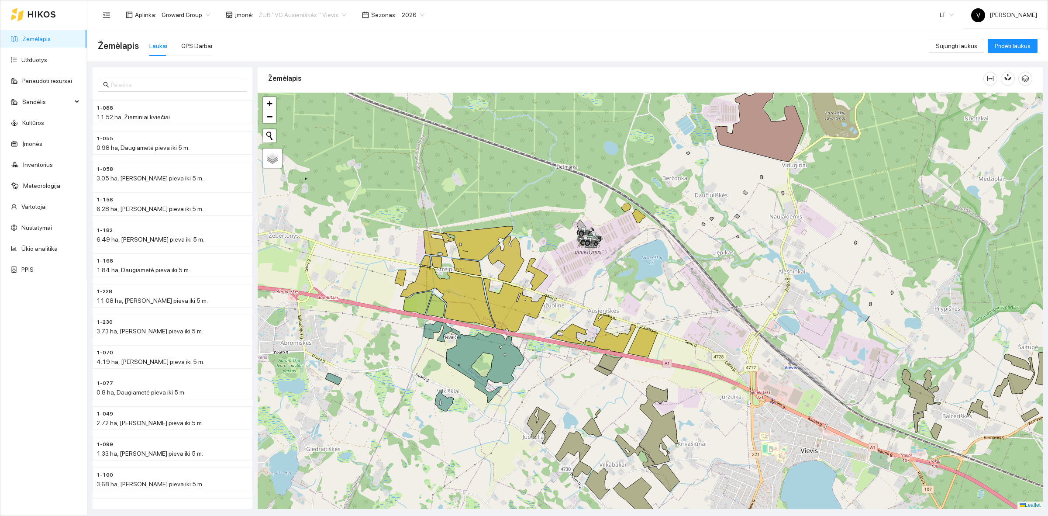
click at [294, 14] on span "ŽŪB "VG Ausieniškės " Vievis" at bounding box center [302, 14] width 88 height 13
click at [315, 77] on div "ŽŪB "VG Ausieniškės" Jonava" at bounding box center [300, 74] width 90 height 10
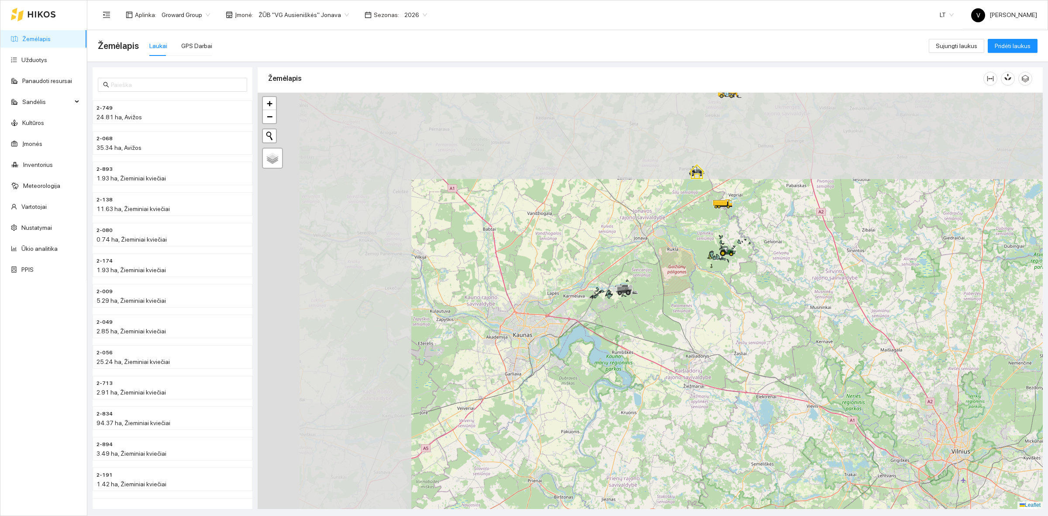
drag, startPoint x: 500, startPoint y: 182, endPoint x: 697, endPoint y: 348, distance: 258.1
click at [695, 348] on div at bounding box center [650, 301] width 785 height 416
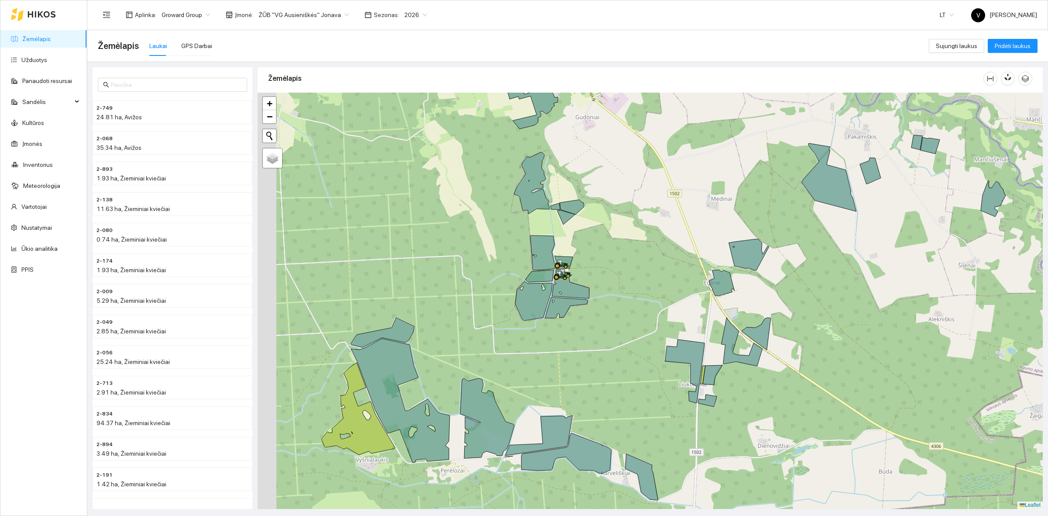
drag, startPoint x: 528, startPoint y: 244, endPoint x: 594, endPoint y: 270, distance: 70.5
click at [594, 270] on div at bounding box center [650, 301] width 785 height 416
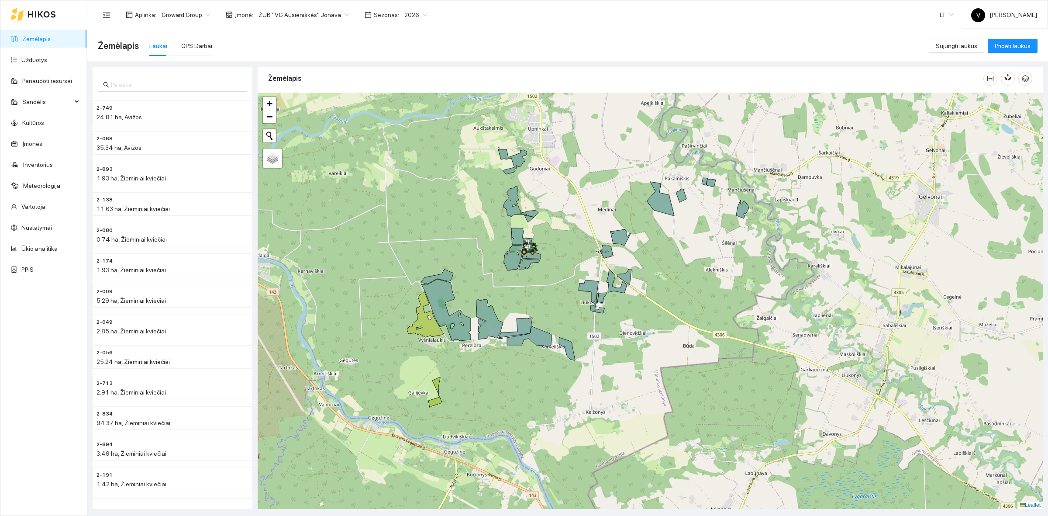
drag, startPoint x: 562, startPoint y: 267, endPoint x: 588, endPoint y: 261, distance: 26.2
click at [588, 261] on div at bounding box center [650, 301] width 785 height 416
drag, startPoint x: 559, startPoint y: 302, endPoint x: 569, endPoint y: 263, distance: 40.5
click at [568, 264] on div at bounding box center [650, 301] width 785 height 416
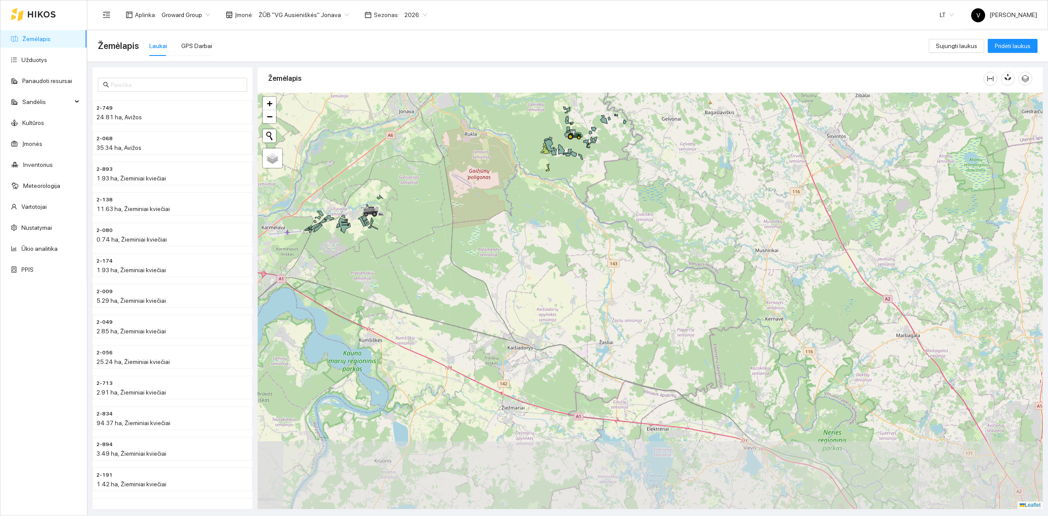
drag, startPoint x: 622, startPoint y: 391, endPoint x: 622, endPoint y: 273, distance: 117.9
click at [622, 270] on div at bounding box center [650, 301] width 785 height 416
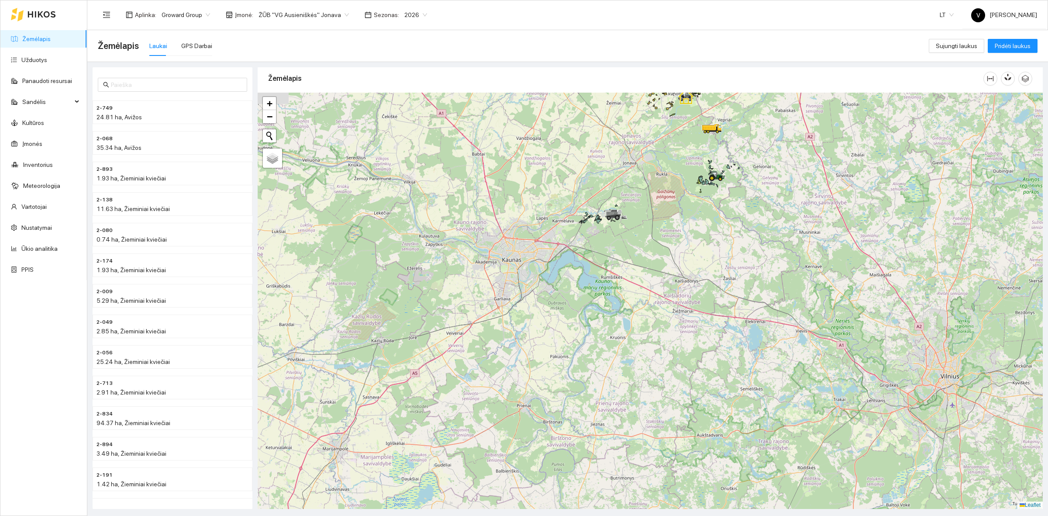
drag, startPoint x: 618, startPoint y: 403, endPoint x: 734, endPoint y: 367, distance: 121.0
click at [734, 367] on div at bounding box center [650, 301] width 785 height 416
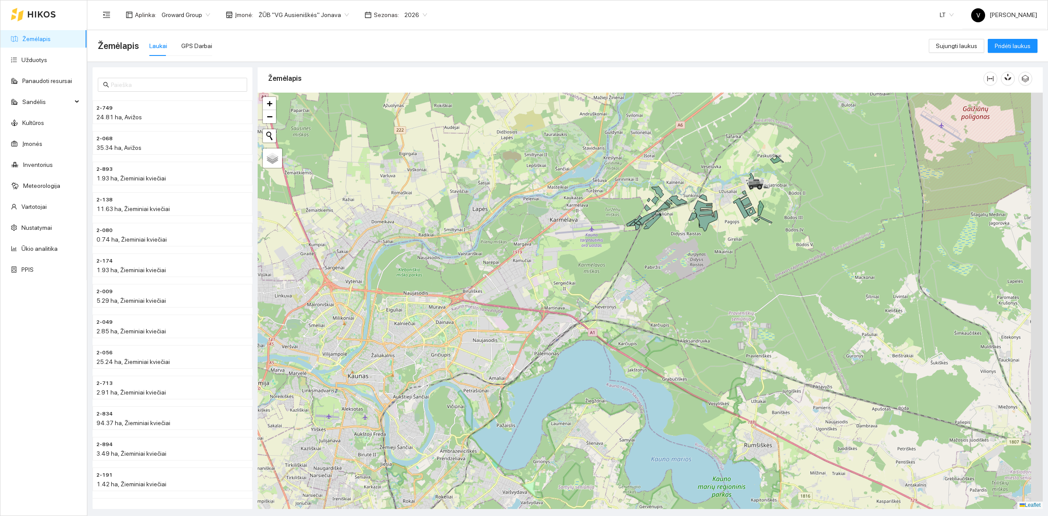
drag, startPoint x: 865, startPoint y: 291, endPoint x: 622, endPoint y: 155, distance: 277.8
click at [622, 155] on div at bounding box center [650, 301] width 785 height 416
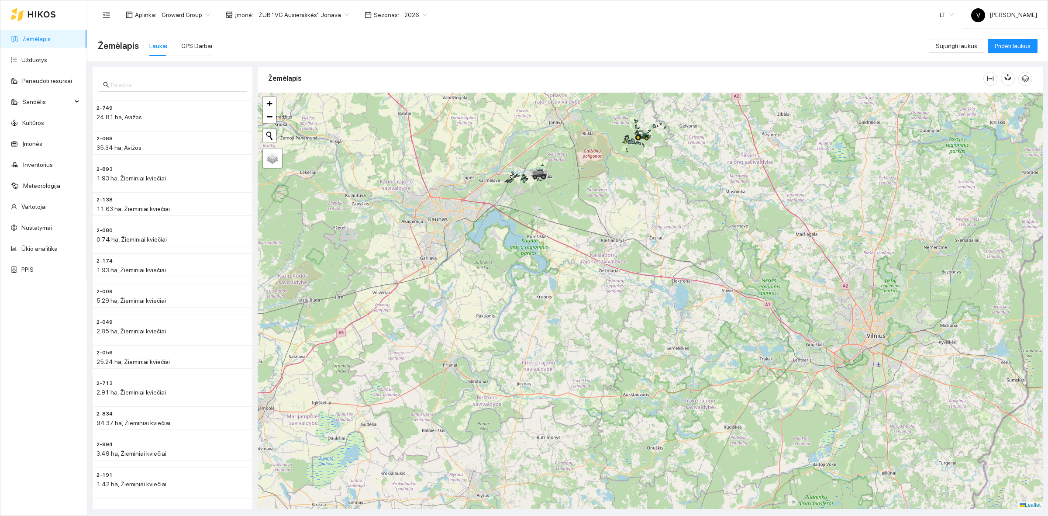
drag, startPoint x: 810, startPoint y: 296, endPoint x: 661, endPoint y: 306, distance: 149.2
click at [661, 306] on div at bounding box center [650, 301] width 785 height 416
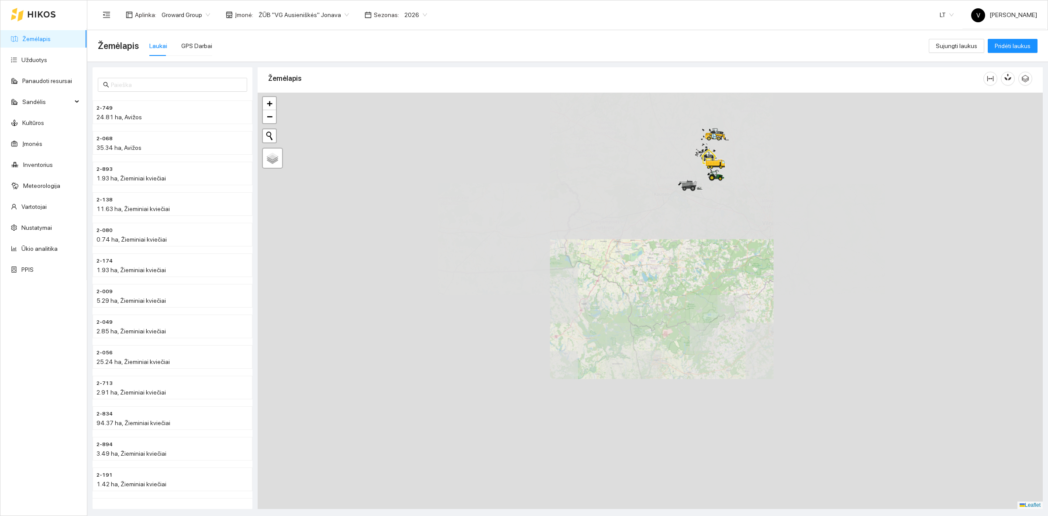
drag, startPoint x: 763, startPoint y: 164, endPoint x: 638, endPoint y: 239, distance: 145.7
click at [681, 279] on div at bounding box center [650, 301] width 785 height 416
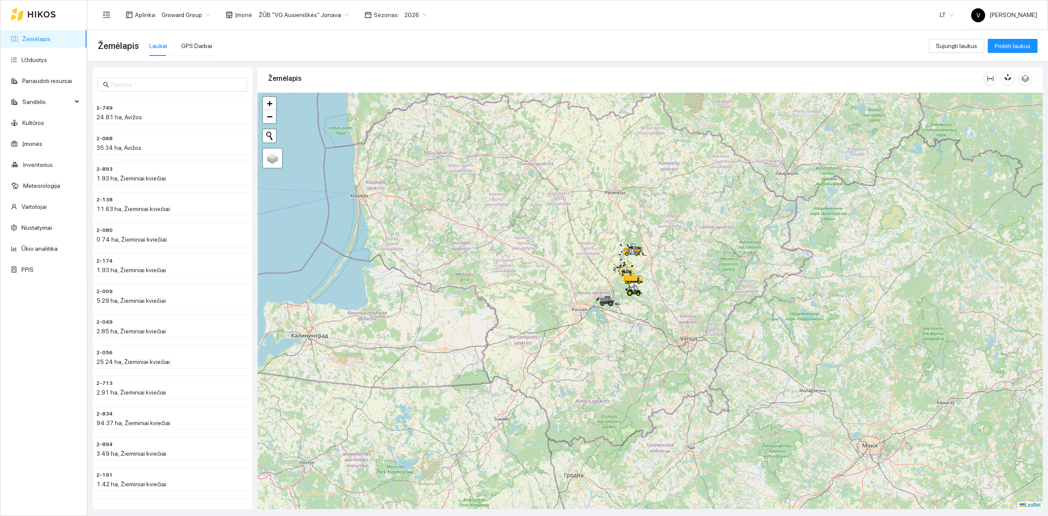
click at [324, 17] on span "ŽŪB "VG Ausieniškės" Jonava" at bounding box center [303, 14] width 90 height 13
drag, startPoint x: 322, startPoint y: 42, endPoint x: 372, endPoint y: 57, distance: 52.2
click at [322, 42] on div "UAB "Zujų paukštynas" Ukmerge" at bounding box center [300, 46] width 90 height 10
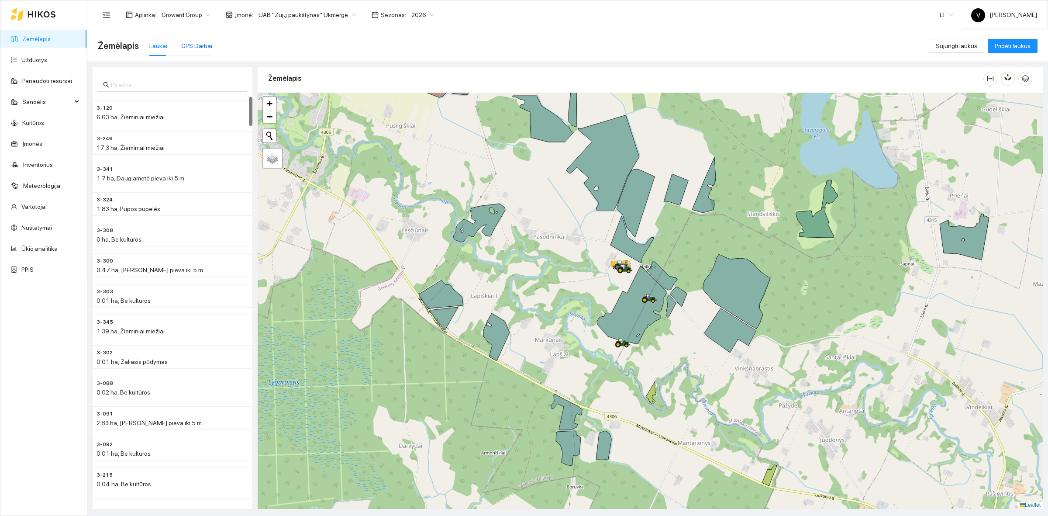
click at [197, 46] on div "GPS Darbai" at bounding box center [196, 46] width 31 height 10
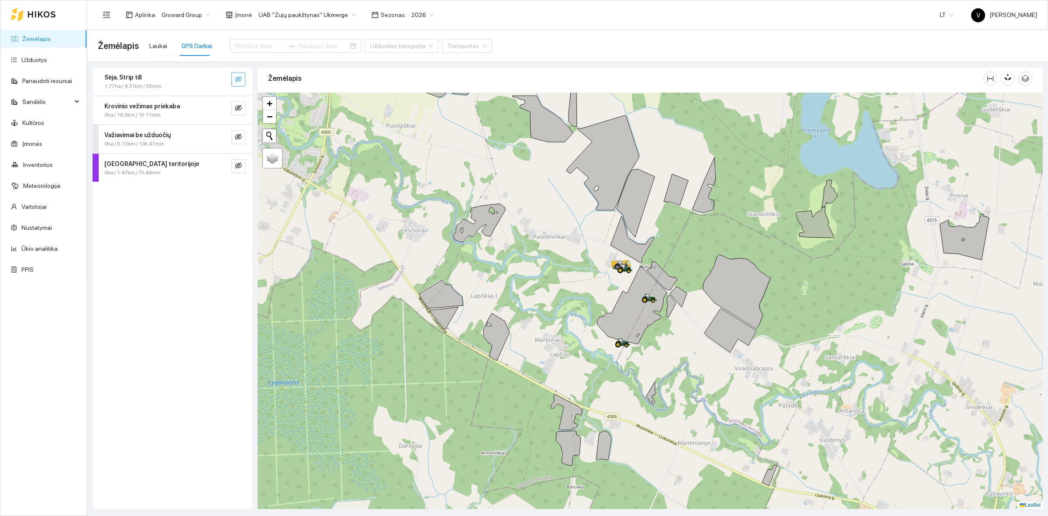
click at [237, 83] on span "eye-invisible" at bounding box center [238, 80] width 7 height 8
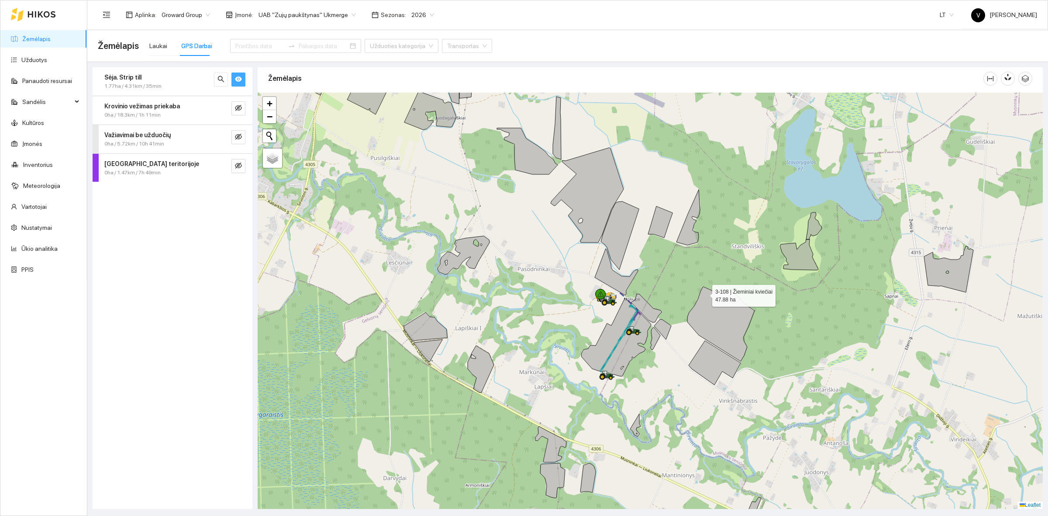
drag, startPoint x: 720, startPoint y: 260, endPoint x: 704, endPoint y: 293, distance: 35.7
click at [704, 293] on icon at bounding box center [720, 323] width 67 height 75
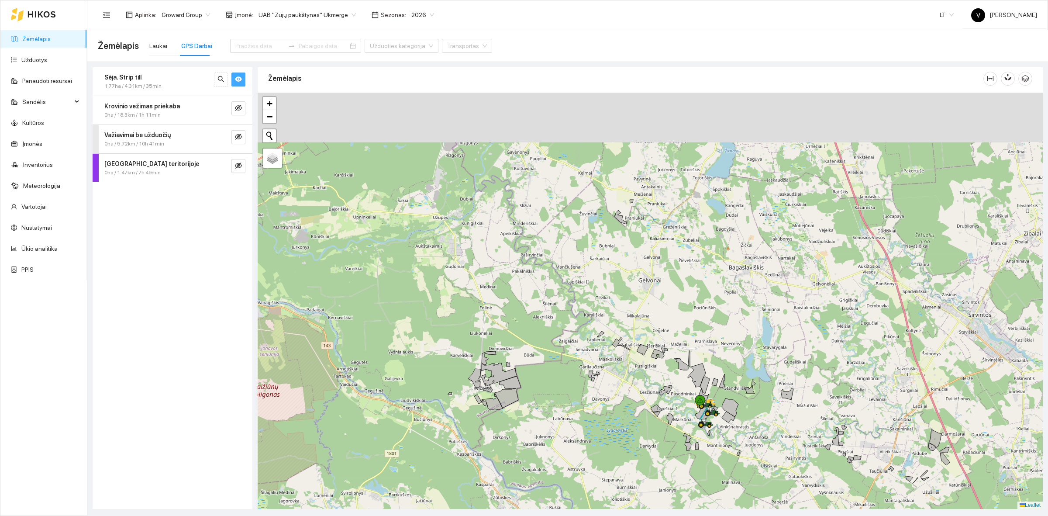
drag, startPoint x: 616, startPoint y: 232, endPoint x: 756, endPoint y: 479, distance: 283.3
click at [756, 479] on div at bounding box center [650, 301] width 785 height 416
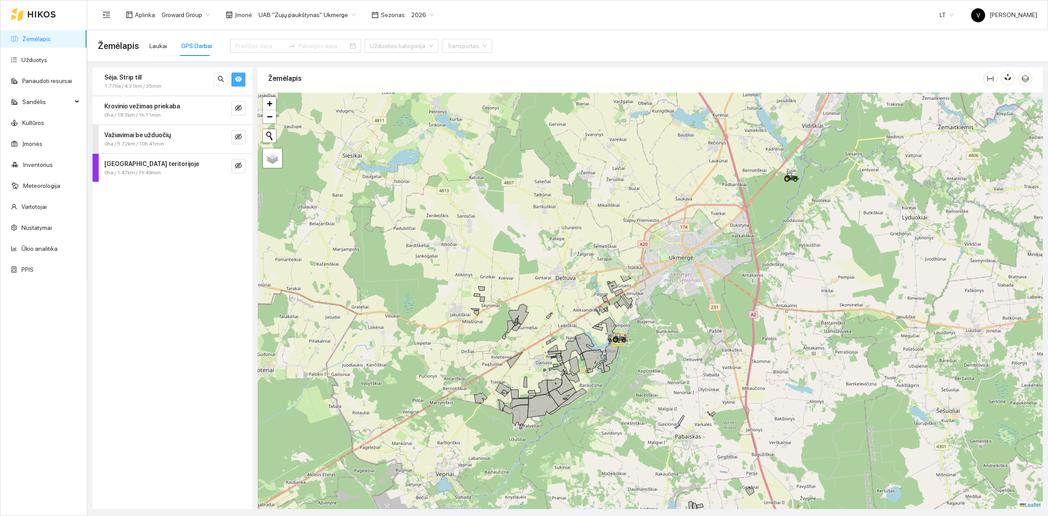
drag, startPoint x: 662, startPoint y: 307, endPoint x: 572, endPoint y: 411, distance: 137.1
click at [572, 411] on div at bounding box center [650, 301] width 785 height 416
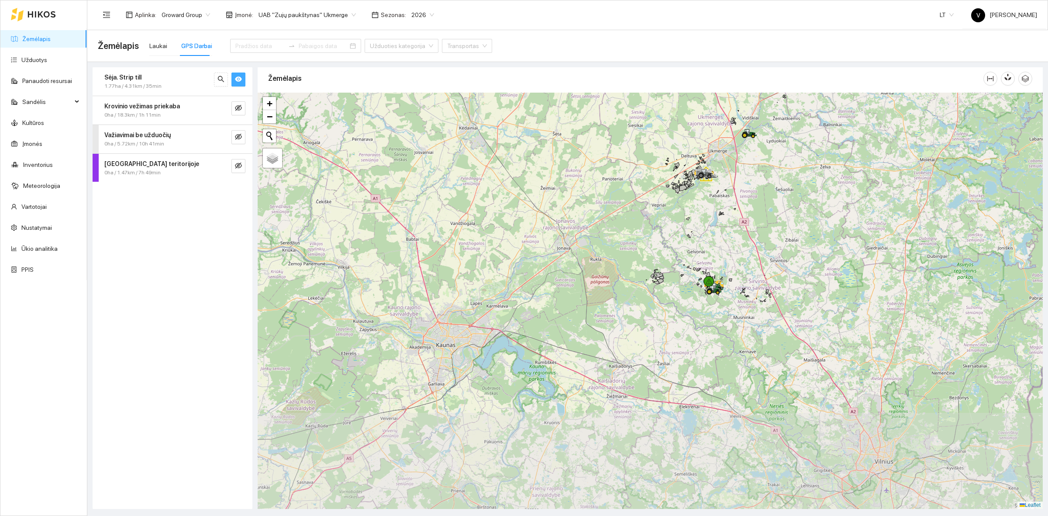
drag, startPoint x: 704, startPoint y: 313, endPoint x: 732, endPoint y: 244, distance: 74.7
click at [732, 244] on div at bounding box center [650, 301] width 785 height 416
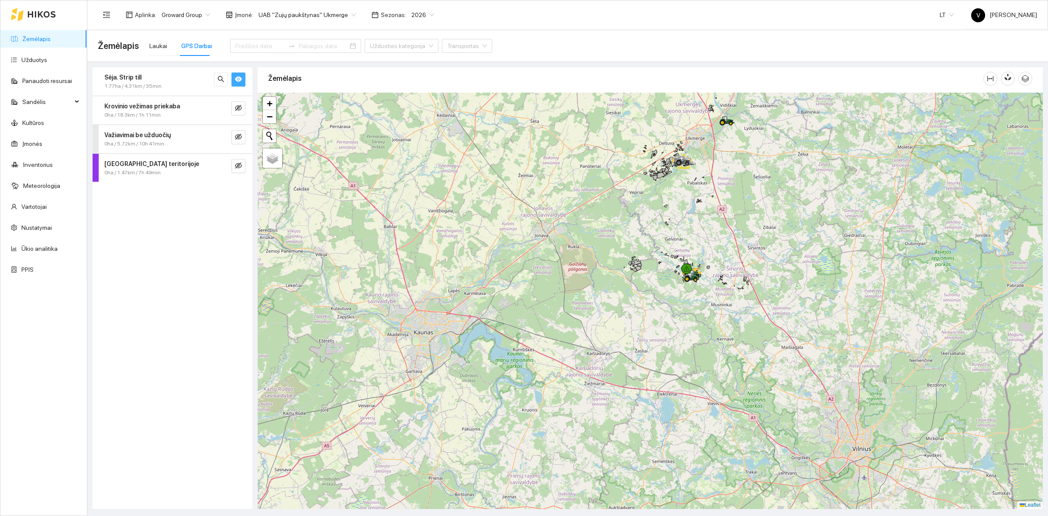
drag, startPoint x: 839, startPoint y: 300, endPoint x: 765, endPoint y: 257, distance: 85.7
click at [765, 256] on div at bounding box center [650, 301] width 785 height 416
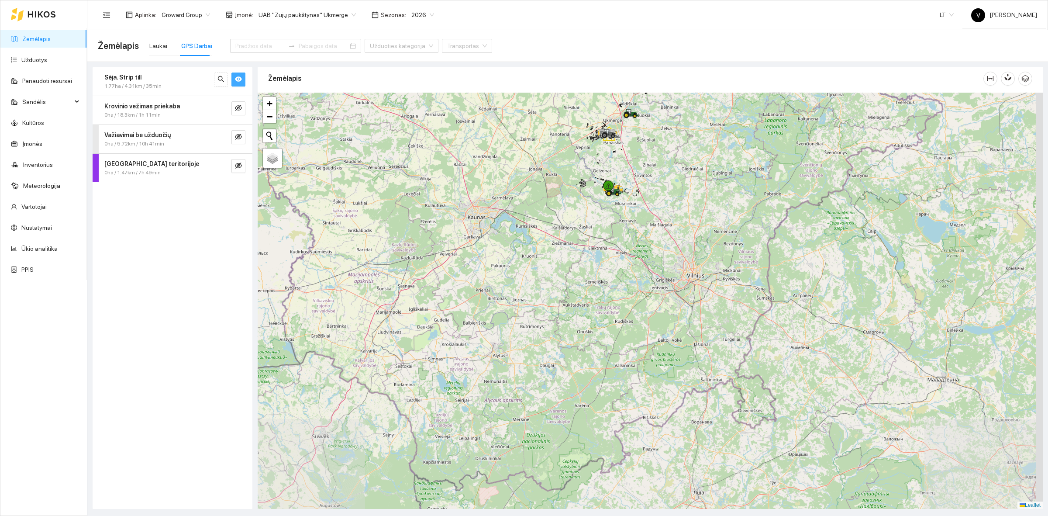
drag, startPoint x: 730, startPoint y: 370, endPoint x: 681, endPoint y: 280, distance: 102.4
click at [681, 280] on div at bounding box center [650, 301] width 785 height 416
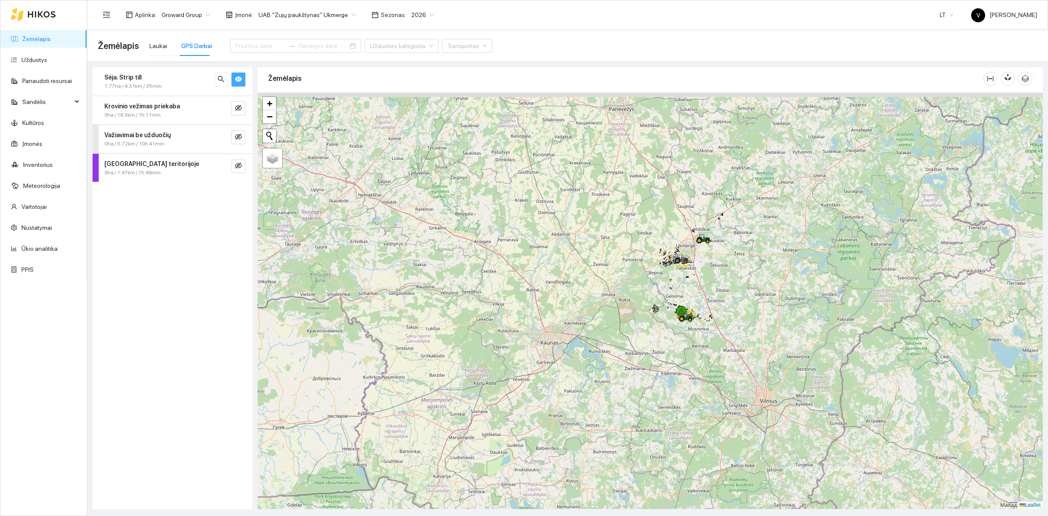
drag, startPoint x: 603, startPoint y: 208, endPoint x: 606, endPoint y: 300, distance: 91.8
click at [675, 337] on div at bounding box center [650, 301] width 785 height 416
click at [320, 11] on span "UAB "Zujų paukštynas" Ukmerge" at bounding box center [306, 14] width 97 height 13
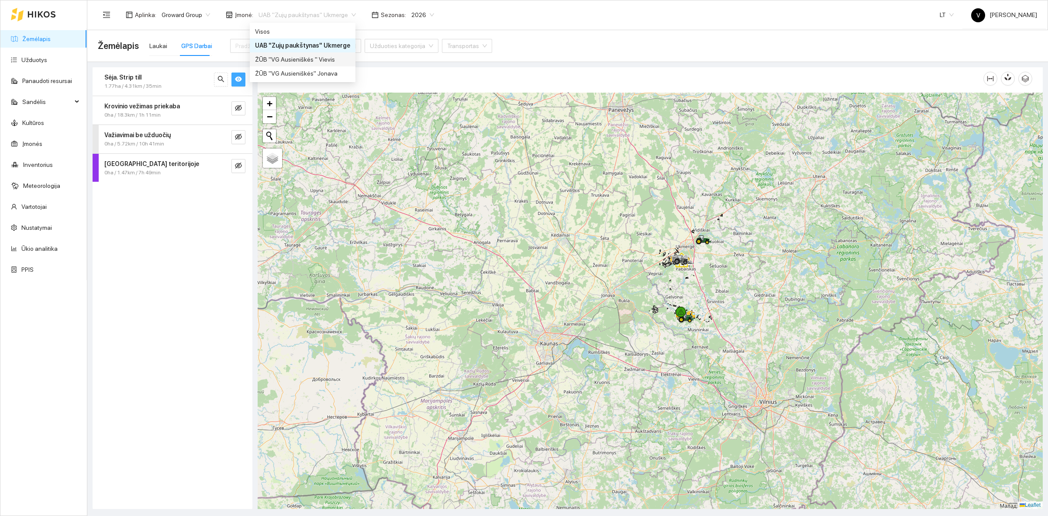
click at [298, 58] on div "ŽŪB "VG Ausieniškės " Vievis" at bounding box center [302, 60] width 95 height 10
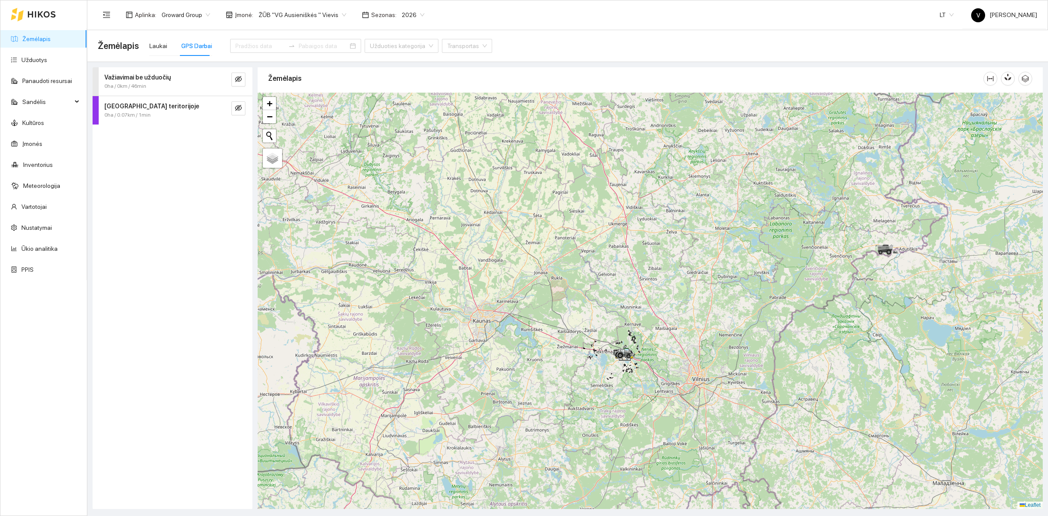
drag, startPoint x: 845, startPoint y: 376, endPoint x: 644, endPoint y: 362, distance: 200.9
click at [778, 354] on div at bounding box center [650, 301] width 785 height 416
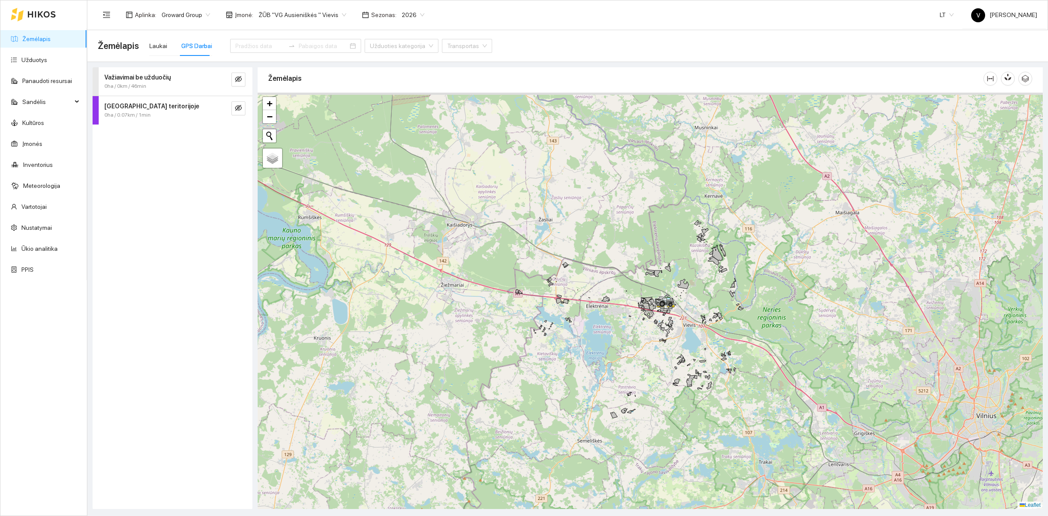
drag, startPoint x: 712, startPoint y: 276, endPoint x: 705, endPoint y: 308, distance: 33.5
click at [705, 308] on div at bounding box center [650, 301] width 785 height 416
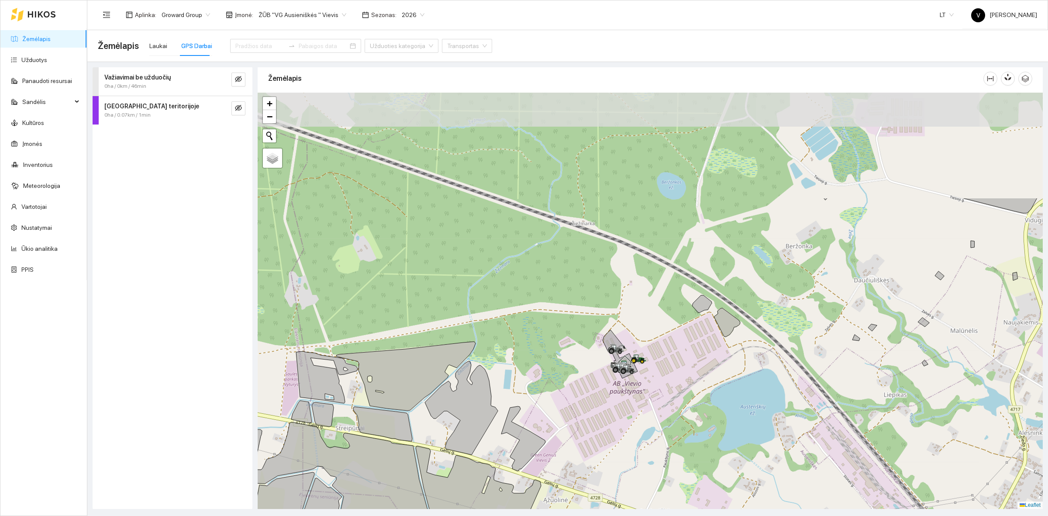
drag, startPoint x: 691, startPoint y: 247, endPoint x: 675, endPoint y: 348, distance: 102.1
click at [636, 384] on div at bounding box center [650, 301] width 785 height 416
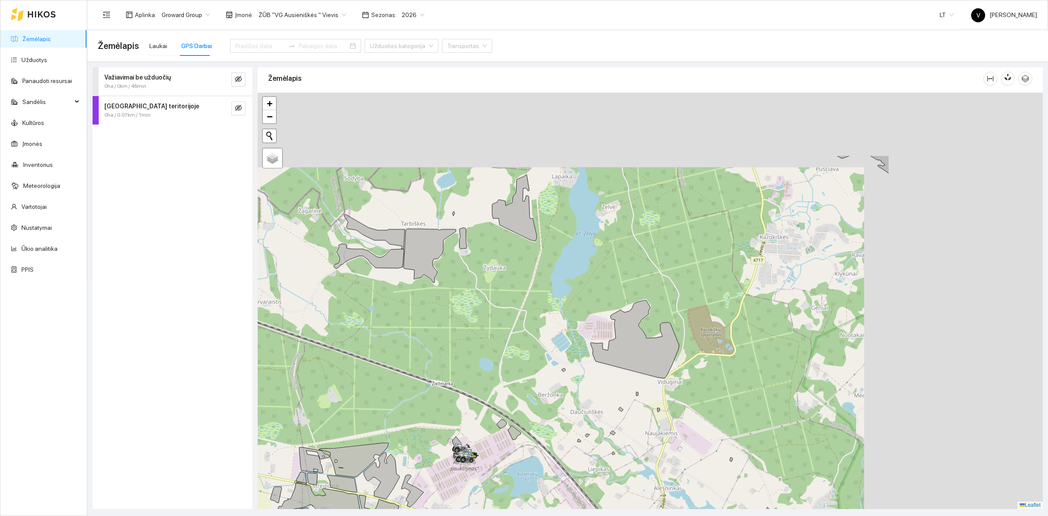
drag, startPoint x: 921, startPoint y: 274, endPoint x: 689, endPoint y: 400, distance: 264.7
click at [689, 400] on div at bounding box center [650, 301] width 785 height 416
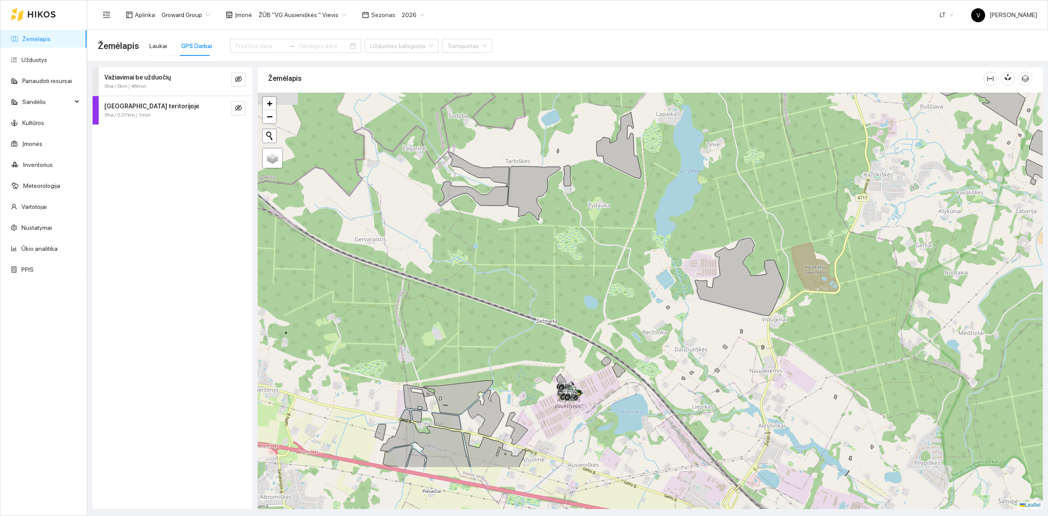
drag, startPoint x: 700, startPoint y: 347, endPoint x: 730, endPoint y: 325, distance: 36.9
click at [751, 323] on div at bounding box center [650, 301] width 785 height 416
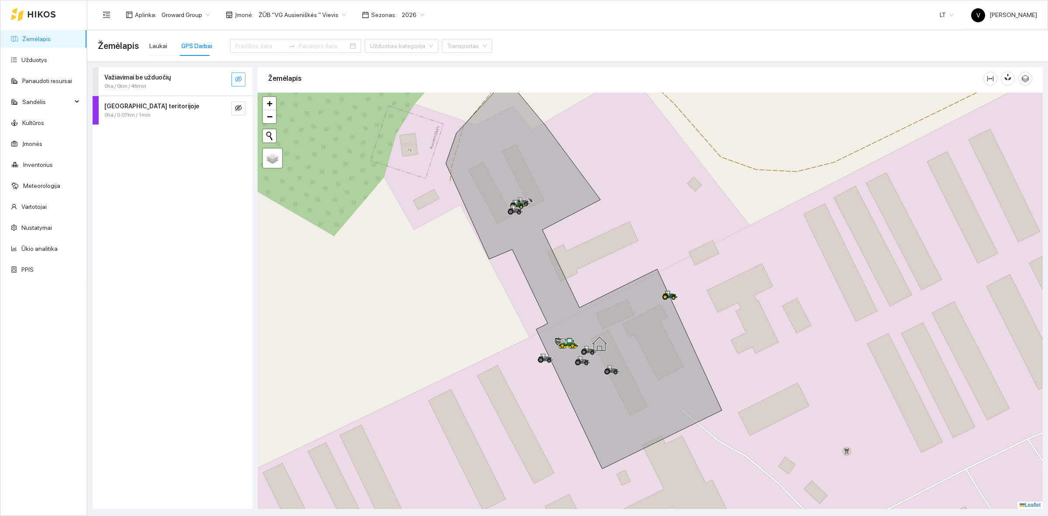
drag, startPoint x: 237, startPoint y: 81, endPoint x: 237, endPoint y: 100, distance: 18.8
click at [237, 82] on icon "eye-invisible" at bounding box center [238, 79] width 7 height 7
click at [237, 105] on icon "eye-invisible" at bounding box center [238, 107] width 7 height 7
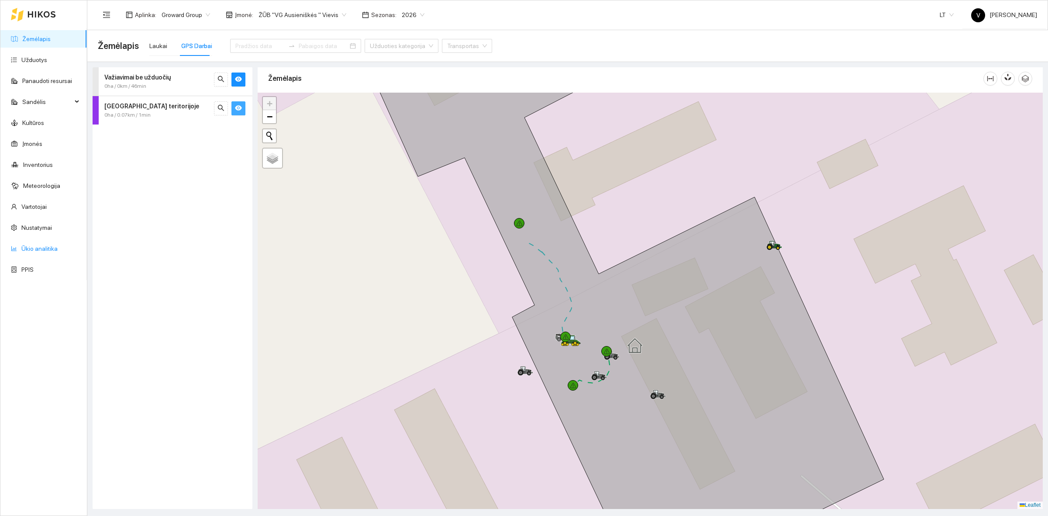
click at [46, 247] on link "Ūkio analitika" at bounding box center [39, 248] width 36 height 7
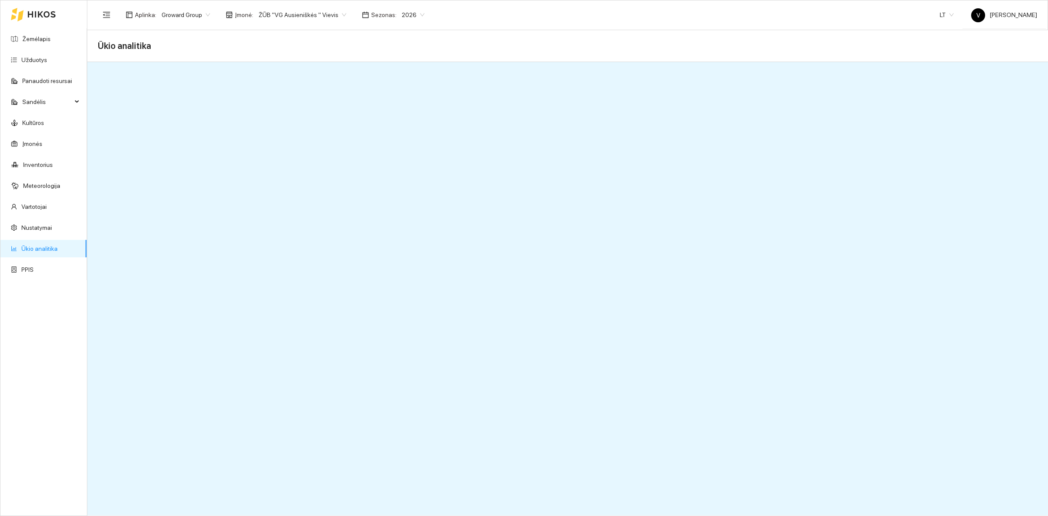
click at [28, 250] on link "Ūkio analitika" at bounding box center [39, 248] width 36 height 7
click at [39, 251] on link "Ūkio analitika" at bounding box center [39, 248] width 36 height 7
click at [46, 246] on link "Ūkio analitika" at bounding box center [39, 248] width 36 height 7
click at [42, 37] on link "Žemėlapis" at bounding box center [36, 38] width 28 height 7
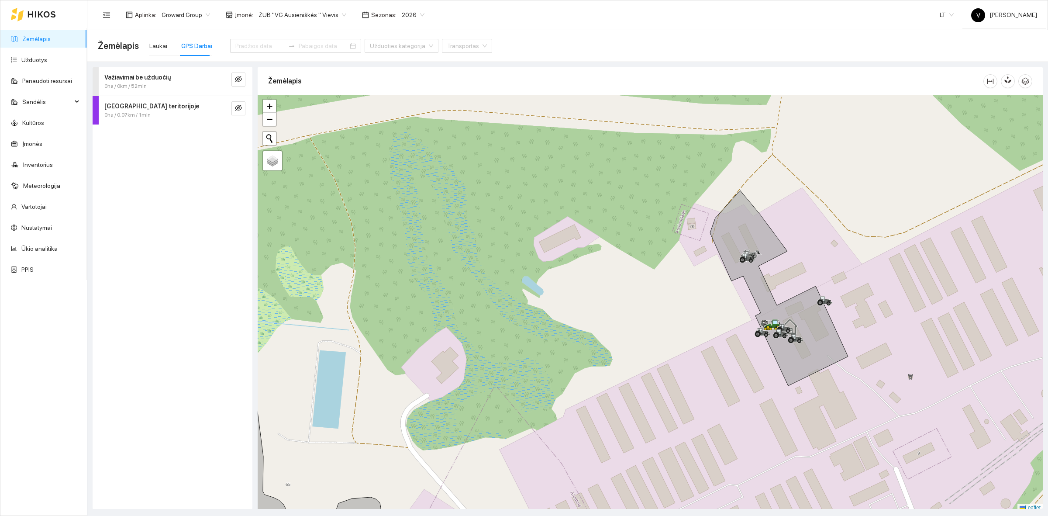
scroll to position [3, 0]
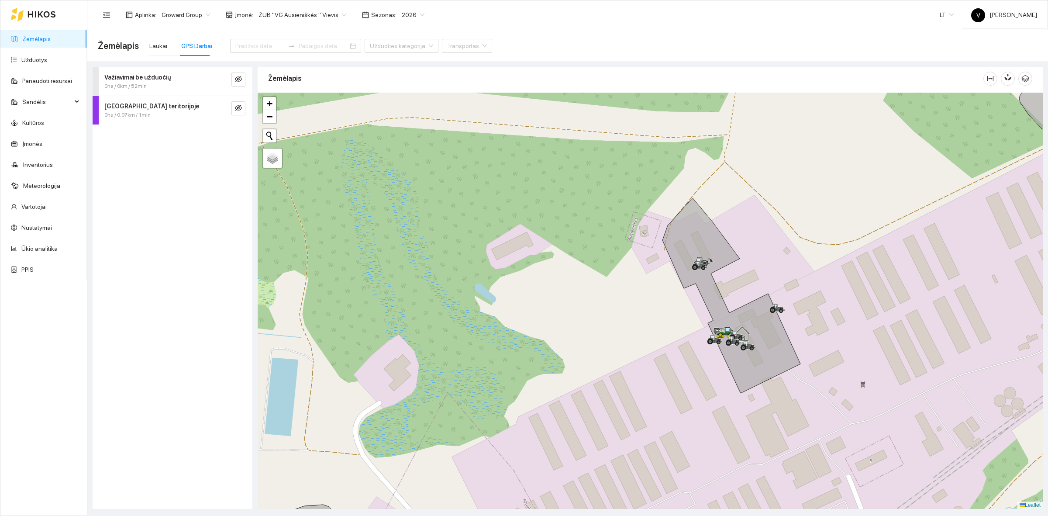
drag, startPoint x: 852, startPoint y: 300, endPoint x: 805, endPoint y: 310, distance: 48.6
click at [805, 310] on div at bounding box center [650, 301] width 785 height 416
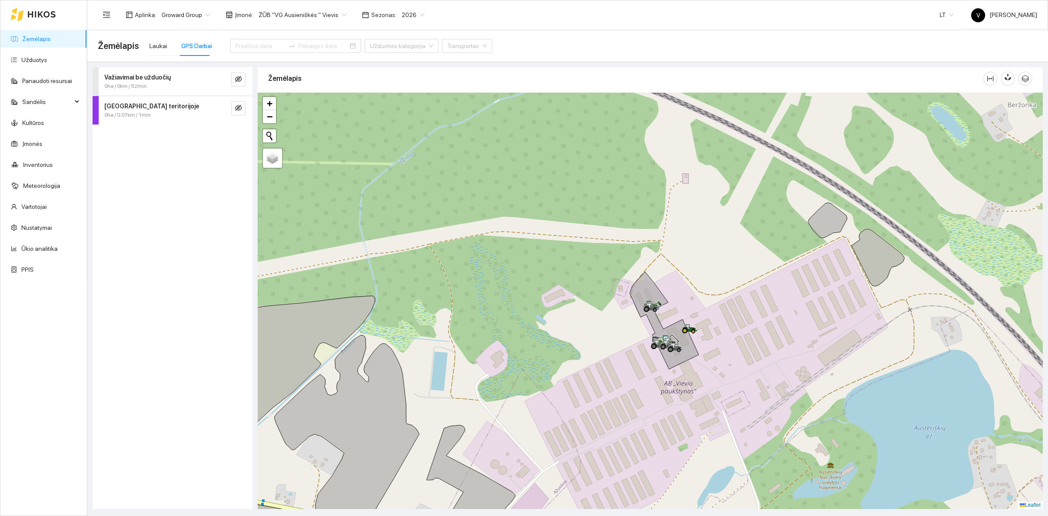
drag, startPoint x: 904, startPoint y: 290, endPoint x: 741, endPoint y: 298, distance: 163.0
click at [743, 299] on div at bounding box center [650, 301] width 785 height 416
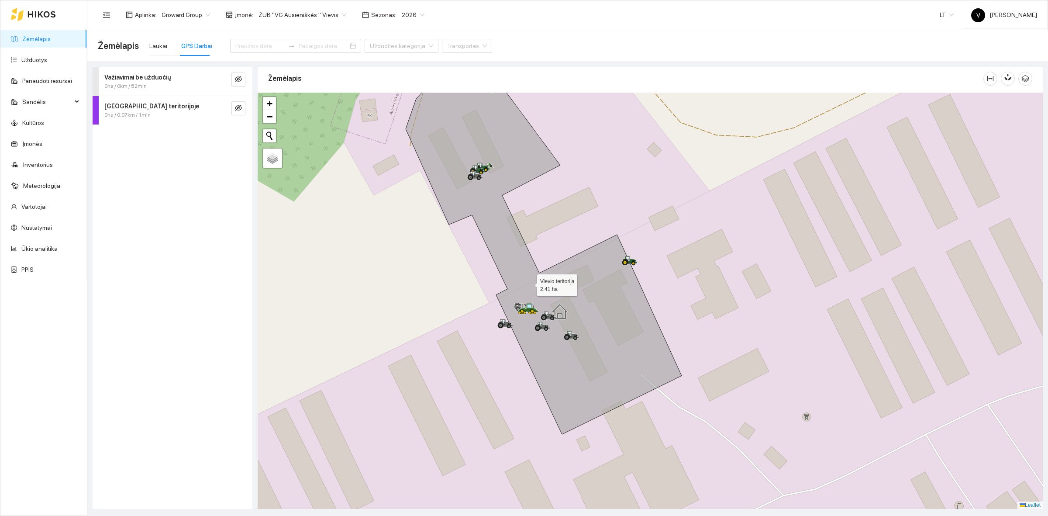
click at [528, 282] on icon at bounding box center [544, 239] width 276 height 390
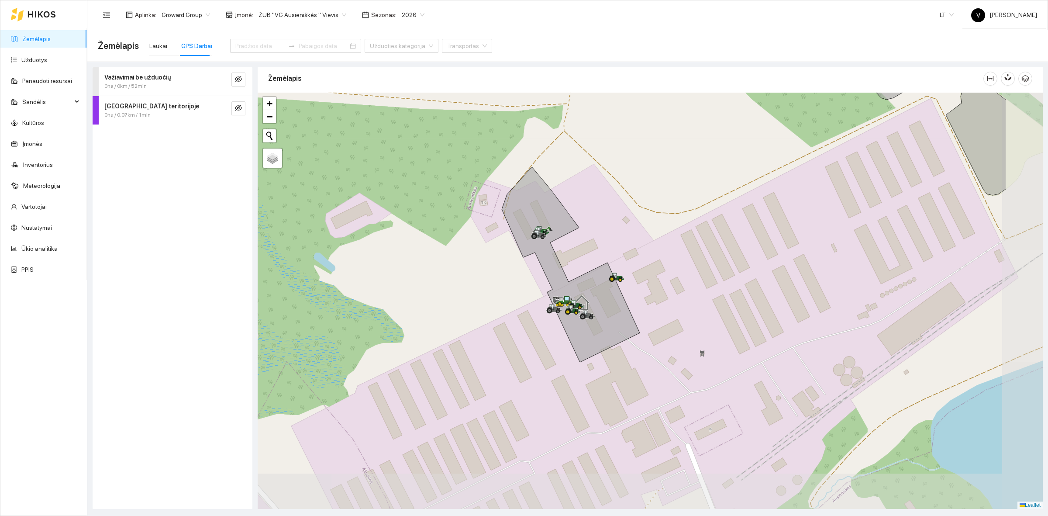
drag, startPoint x: 747, startPoint y: 338, endPoint x: 664, endPoint y: 287, distance: 97.7
click at [664, 287] on div at bounding box center [650, 301] width 785 height 416
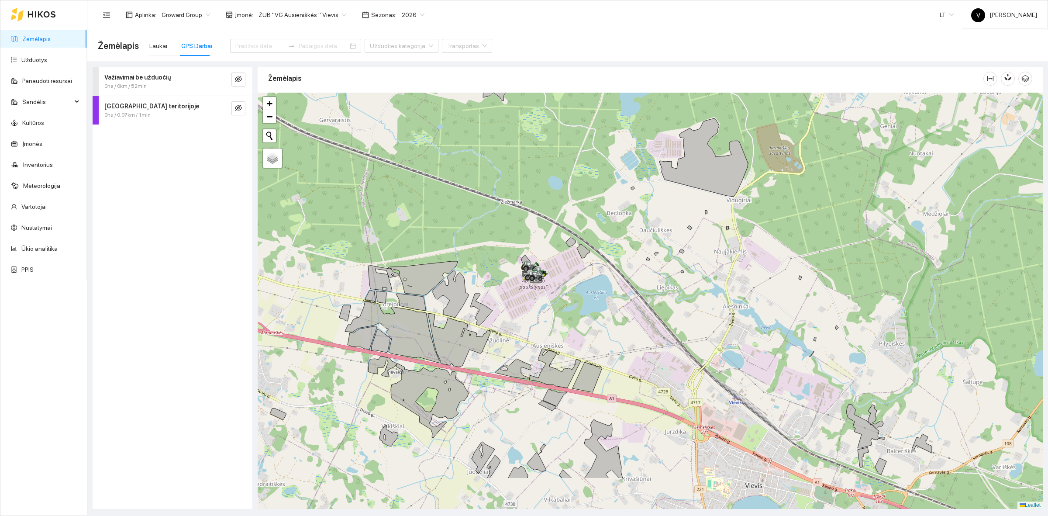
drag, startPoint x: 789, startPoint y: 321, endPoint x: 644, endPoint y: 279, distance: 150.6
click at [644, 279] on div at bounding box center [650, 301] width 785 height 416
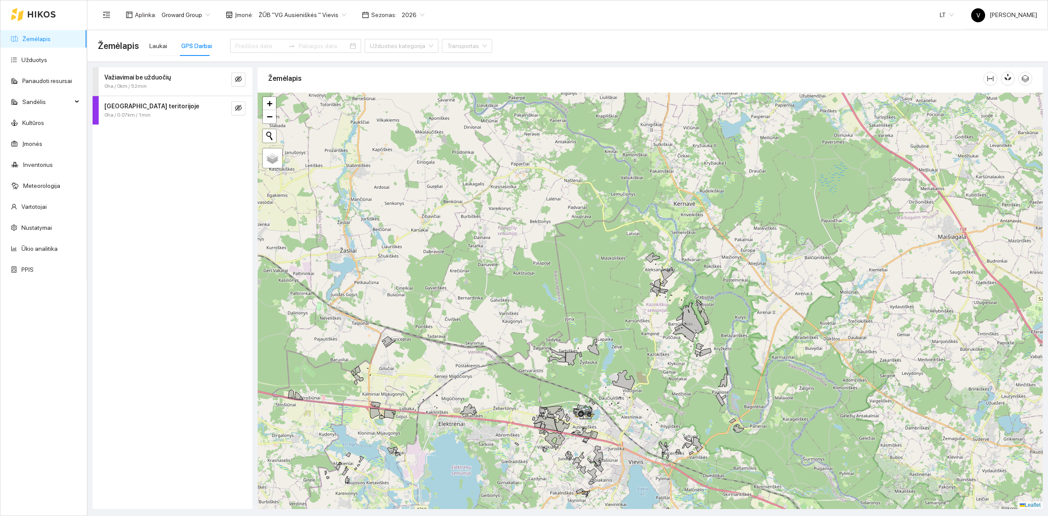
drag, startPoint x: 803, startPoint y: 274, endPoint x: 693, endPoint y: 356, distance: 136.8
click at [693, 356] on div at bounding box center [650, 301] width 785 height 416
click at [233, 106] on button "button" at bounding box center [238, 108] width 14 height 14
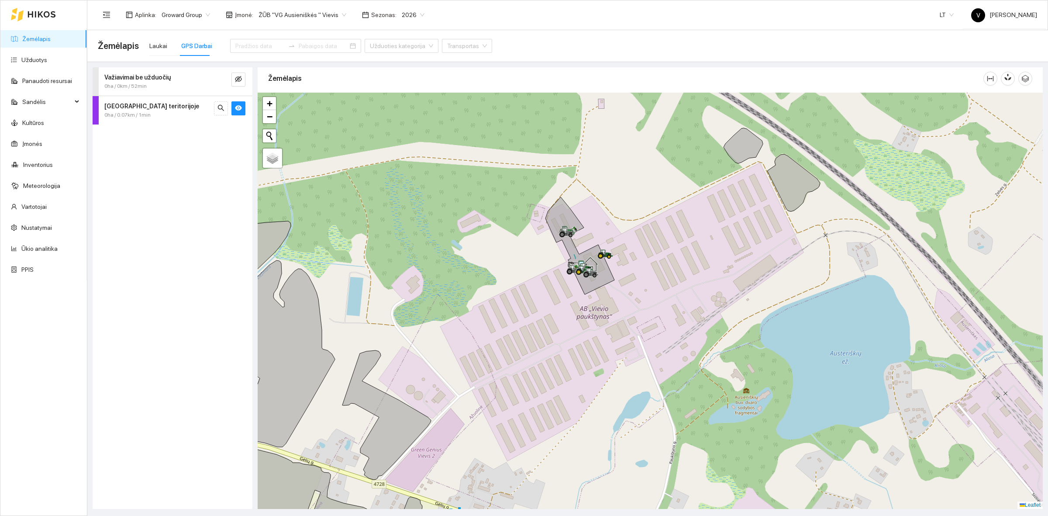
drag, startPoint x: 613, startPoint y: 300, endPoint x: 594, endPoint y: 280, distance: 26.6
click at [611, 300] on div at bounding box center [650, 301] width 785 height 416
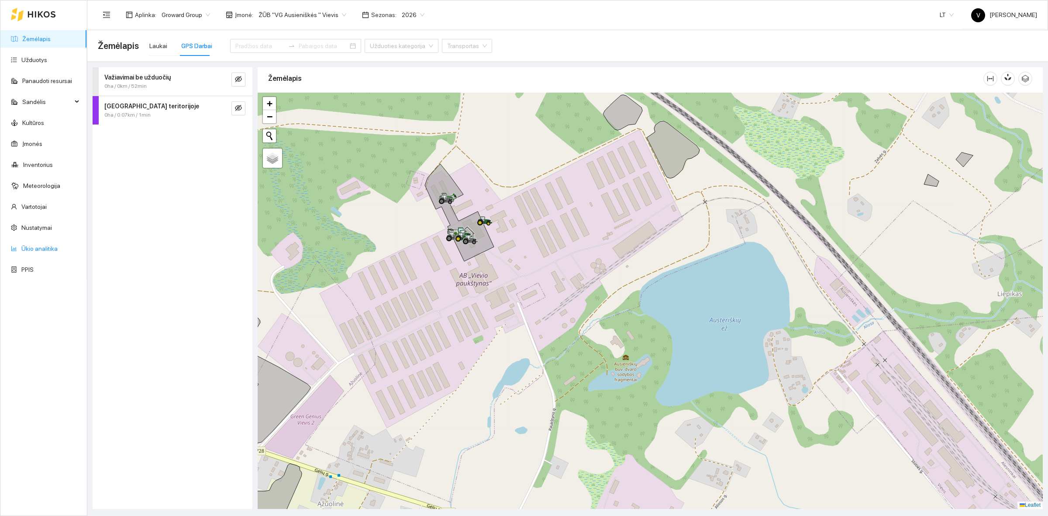
click at [44, 247] on link "Ūkio analitika" at bounding box center [39, 248] width 36 height 7
